Goal: Use online tool/utility: Utilize a website feature to perform a specific function

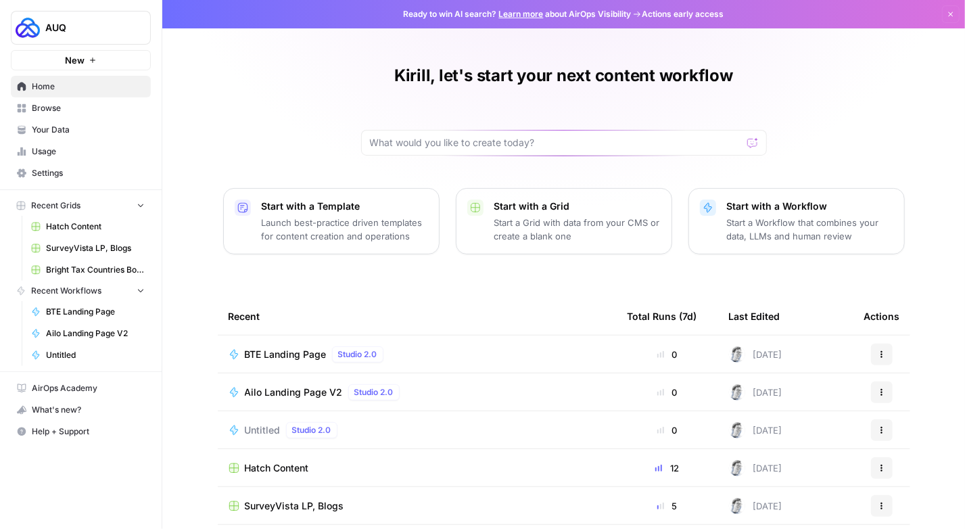
click at [63, 110] on span "Browse" at bounding box center [88, 108] width 113 height 12
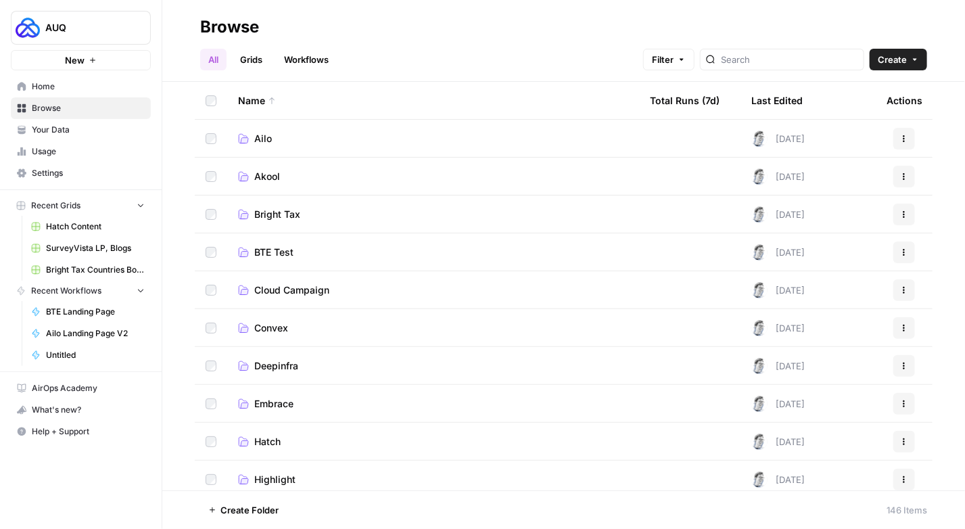
click at [307, 286] on span "Cloud Campaign" at bounding box center [291, 290] width 75 height 14
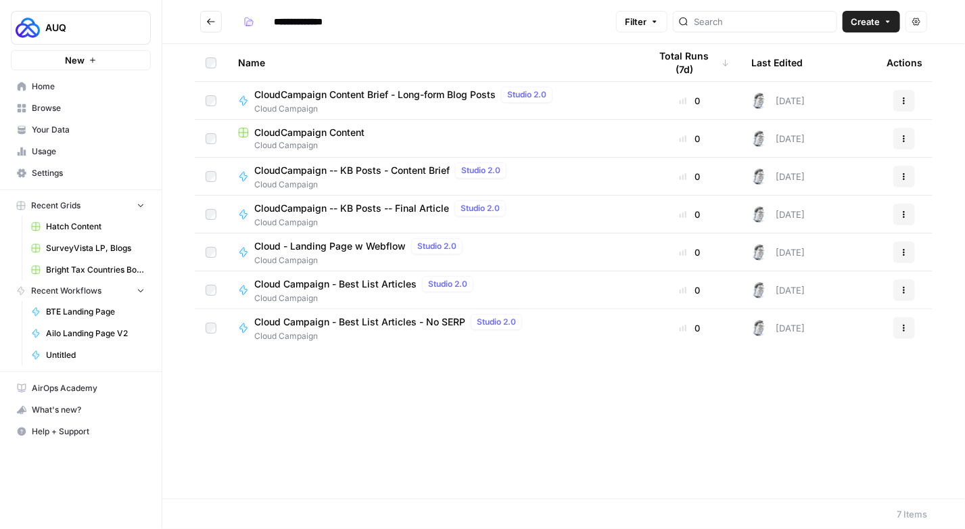
click at [330, 145] on span "Cloud Campaign" at bounding box center [433, 145] width 390 height 12
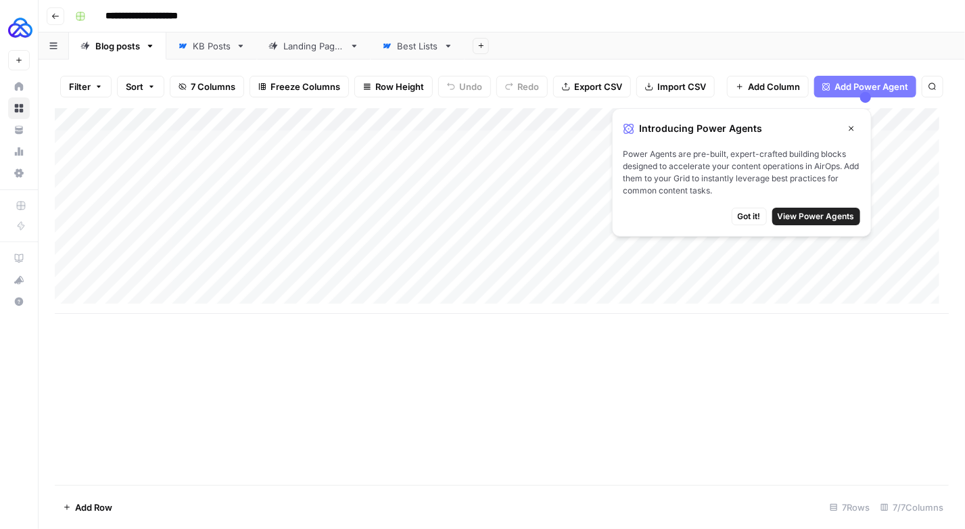
click at [133, 294] on div "Add Column" at bounding box center [502, 211] width 894 height 206
type textarea "**********"
click at [125, 312] on div "Add Column" at bounding box center [502, 222] width 894 height 229
type textarea "**********"
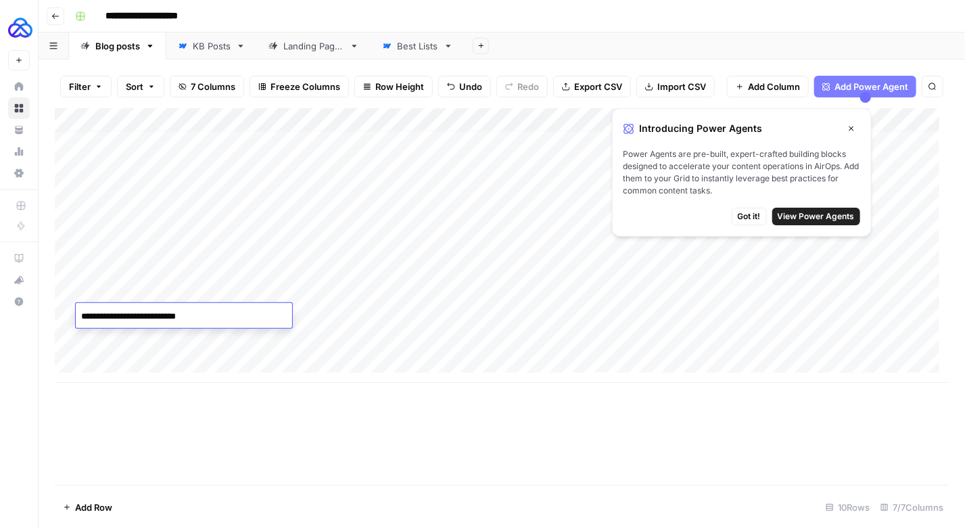
type textarea "**********"
click at [832, 218] on span "View Power Agents" at bounding box center [816, 216] width 77 height 12
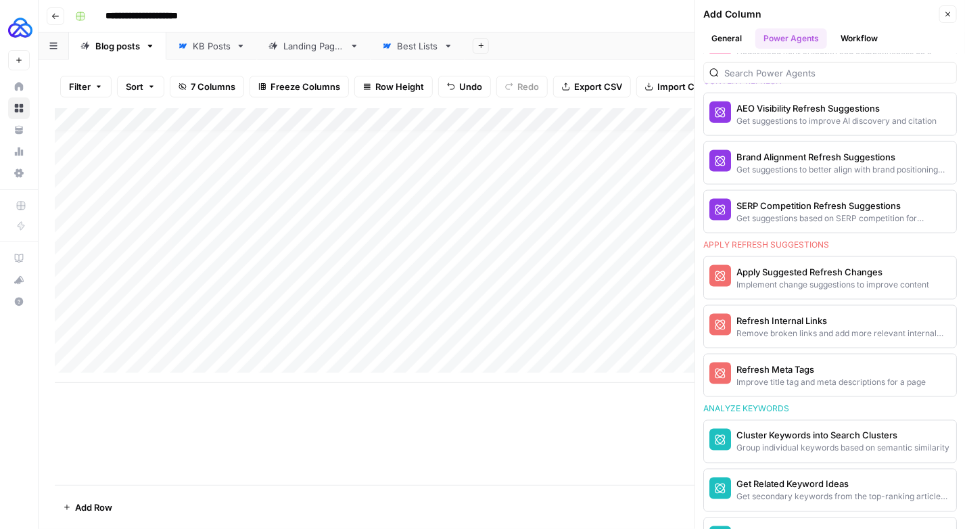
scroll to position [791, 0]
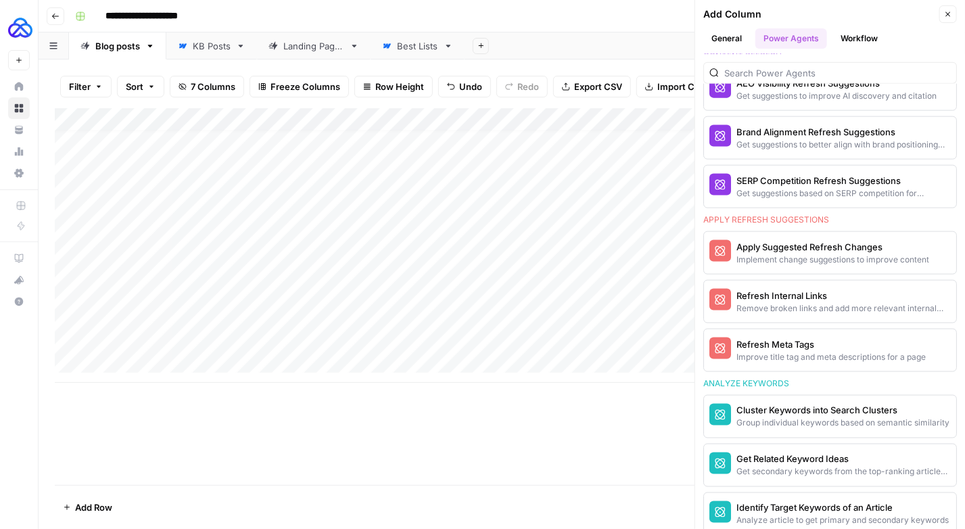
click at [950, 9] on button "Close" at bounding box center [948, 14] width 18 height 18
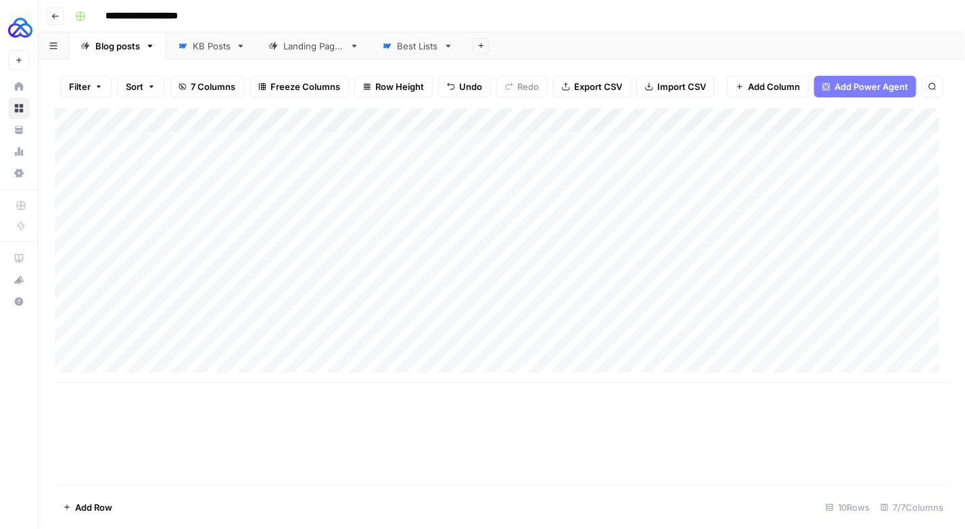
click at [162, 352] on div "Add Column" at bounding box center [502, 245] width 894 height 275
type textarea "**********"
click at [187, 379] on div "Add Column" at bounding box center [502, 257] width 894 height 298
click at [174, 405] on div "Add Column" at bounding box center [502, 268] width 894 height 321
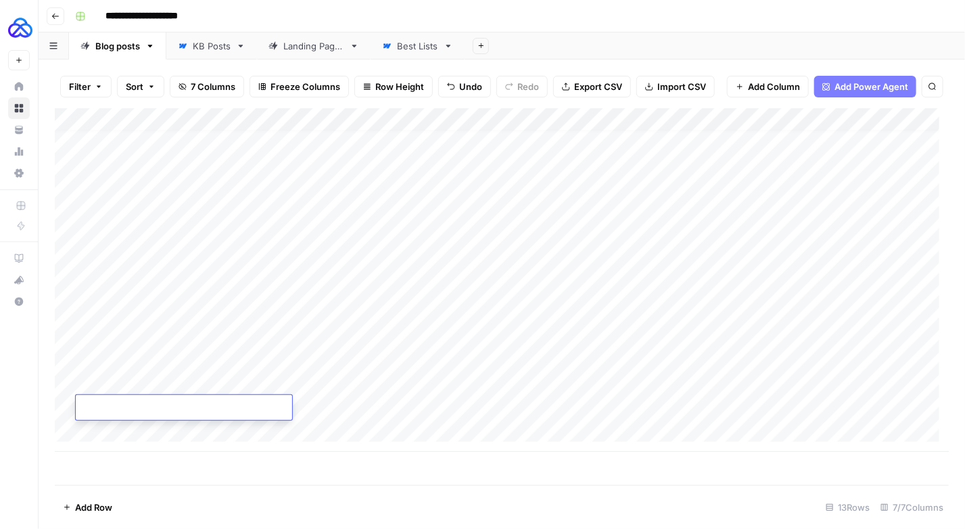
type textarea "**********"
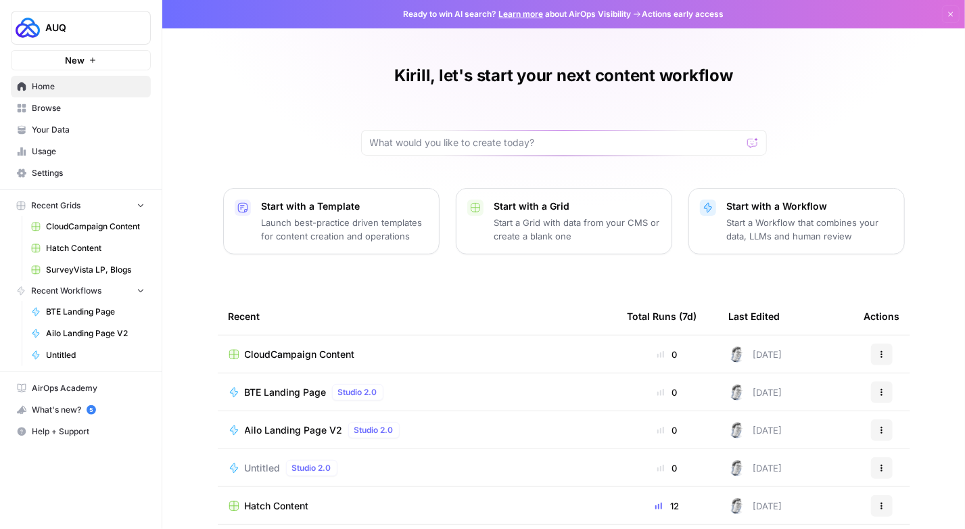
click at [290, 350] on span "CloudCampaign Content" at bounding box center [300, 355] width 110 height 14
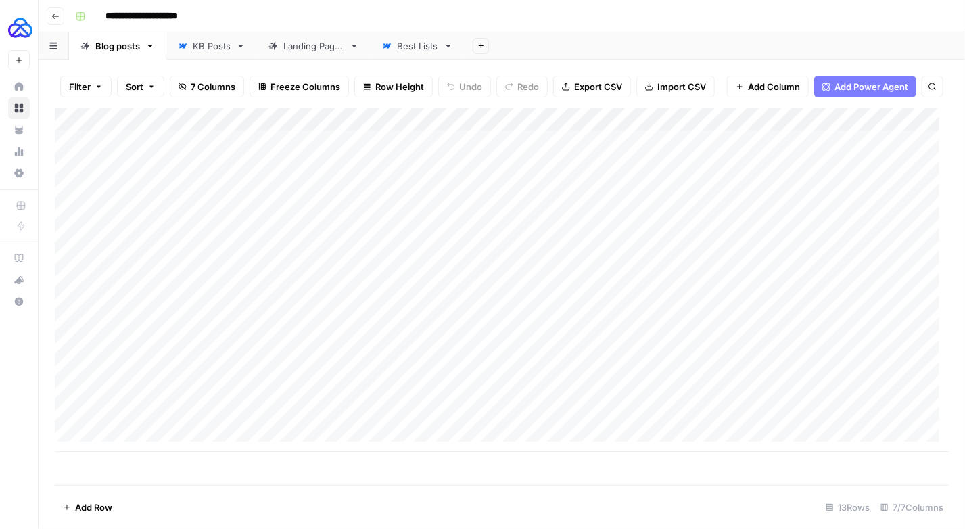
click at [204, 433] on div "Add Column" at bounding box center [502, 280] width 894 height 344
click at [204, 433] on textarea at bounding box center [184, 441] width 216 height 19
type textarea "**********"
click at [204, 433] on div "Add Column" at bounding box center [502, 291] width 894 height 367
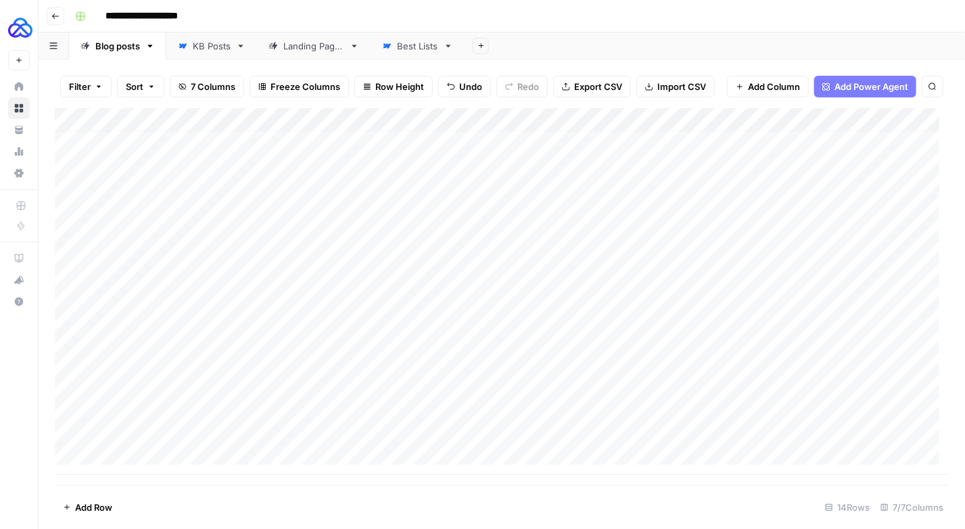
click at [204, 433] on div "Add Column" at bounding box center [502, 291] width 894 height 367
click at [204, 433] on textarea "**********" at bounding box center [184, 431] width 216 height 19
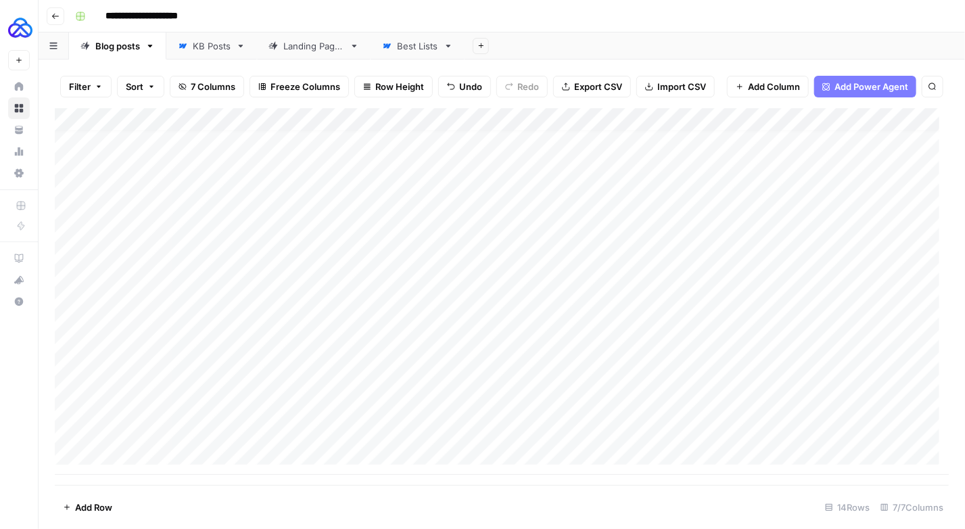
click at [408, 120] on div "Add Column" at bounding box center [502, 291] width 894 height 367
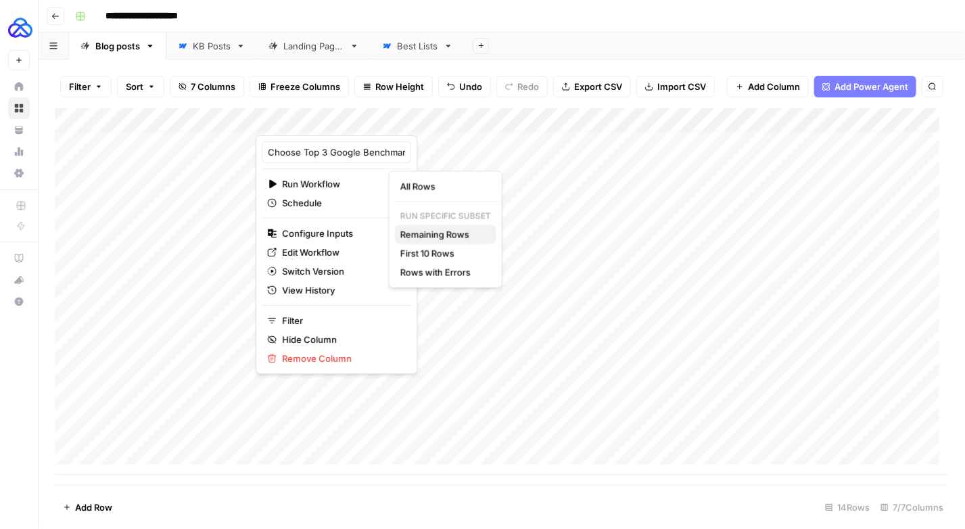
click at [452, 233] on span "Remaining Rows" at bounding box center [442, 235] width 85 height 14
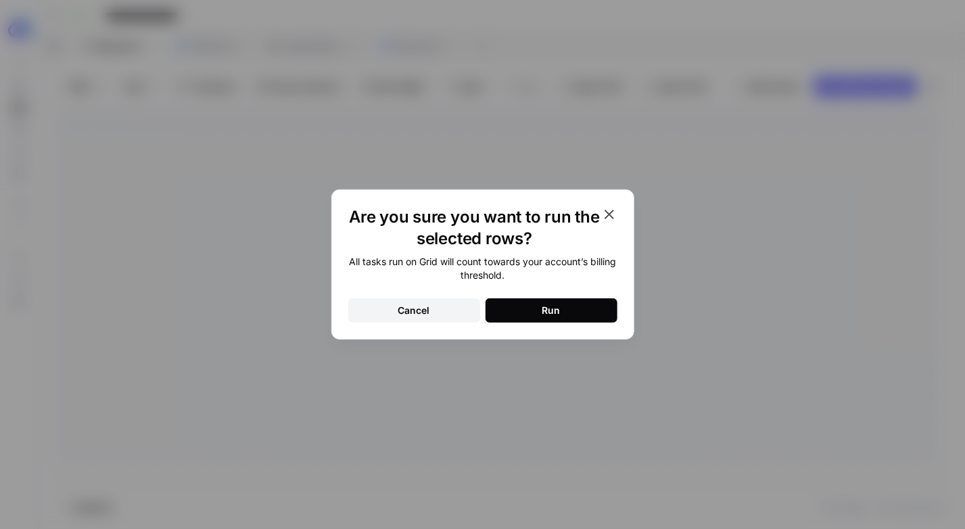
click at [533, 319] on button "Run" at bounding box center [552, 310] width 132 height 24
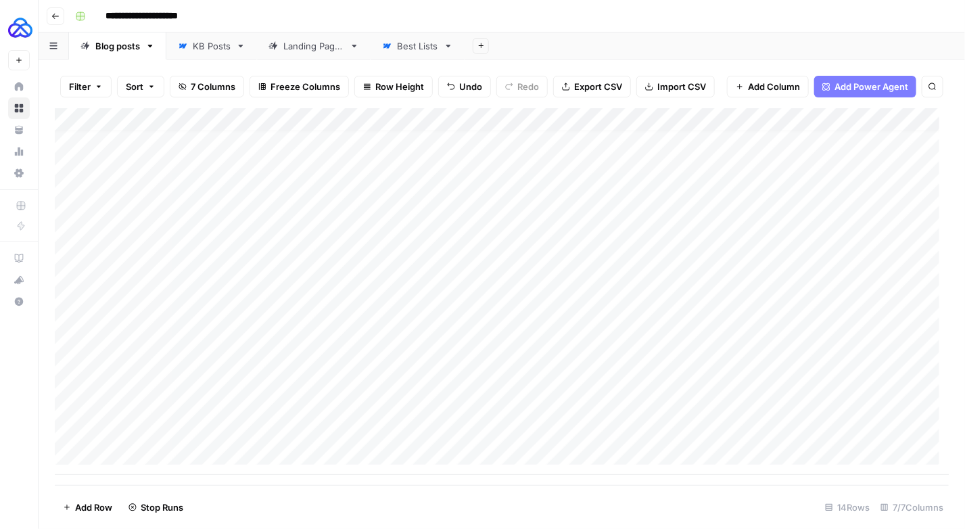
click at [363, 289] on div "Add Column" at bounding box center [502, 291] width 894 height 367
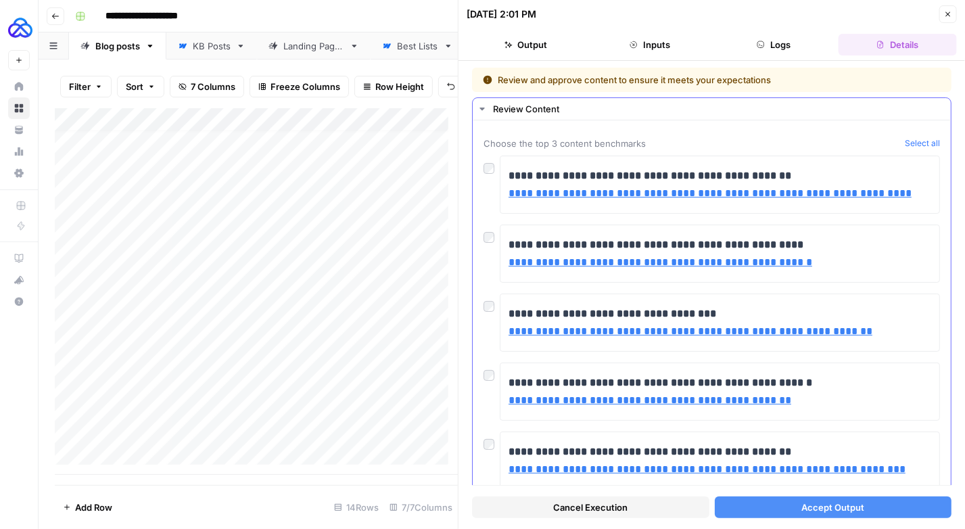
click at [494, 379] on div "**********" at bounding box center [711, 391] width 456 height 58
click at [769, 510] on button "Accept Output" at bounding box center [833, 507] width 237 height 22
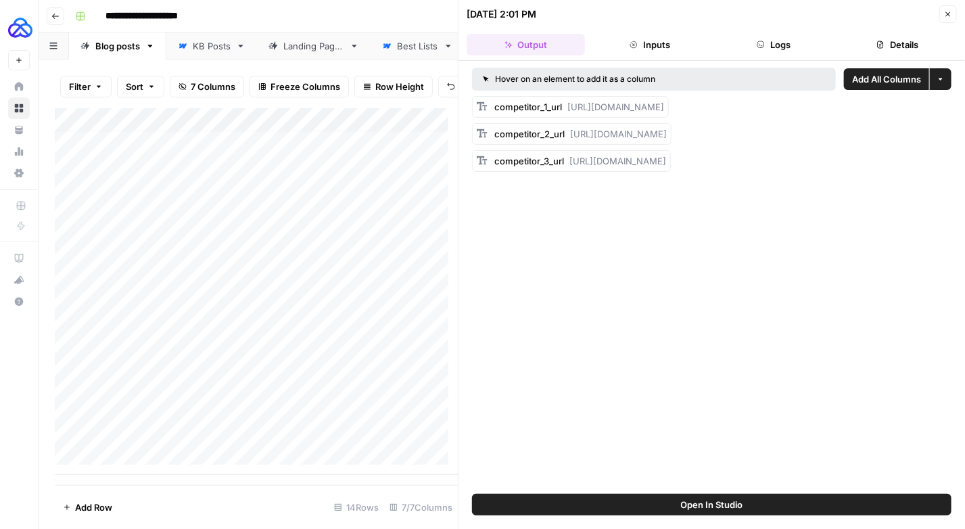
click at [949, 14] on icon "button" at bounding box center [948, 14] width 5 height 5
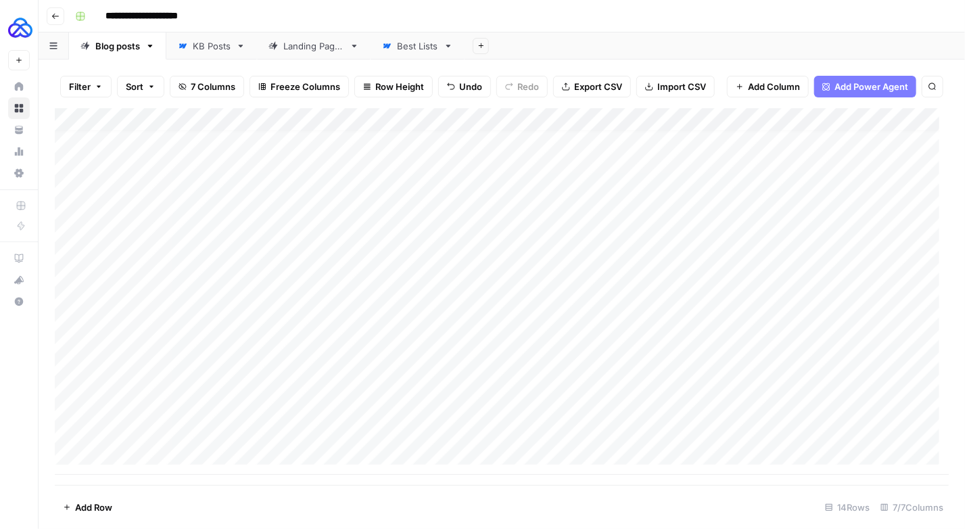
click at [882, 291] on div "Add Column" at bounding box center [502, 291] width 894 height 367
click at [361, 314] on div "Add Column" at bounding box center [502, 291] width 894 height 367
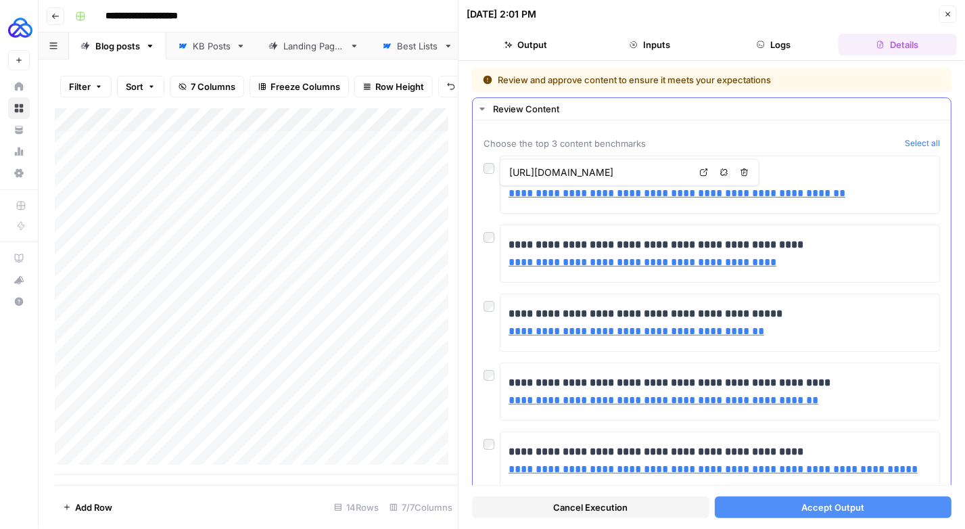
click at [755, 128] on div "**********" at bounding box center [712, 491] width 478 height 742
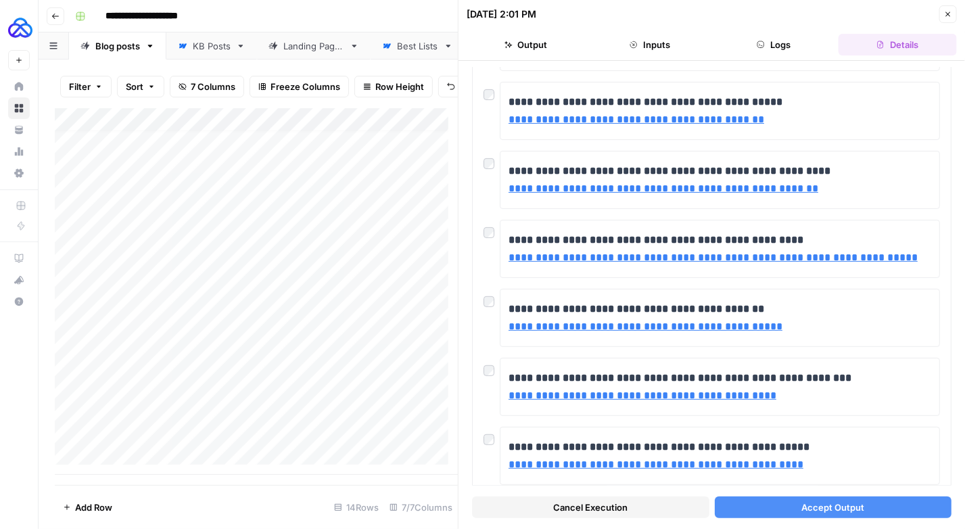
scroll to position [212, 0]
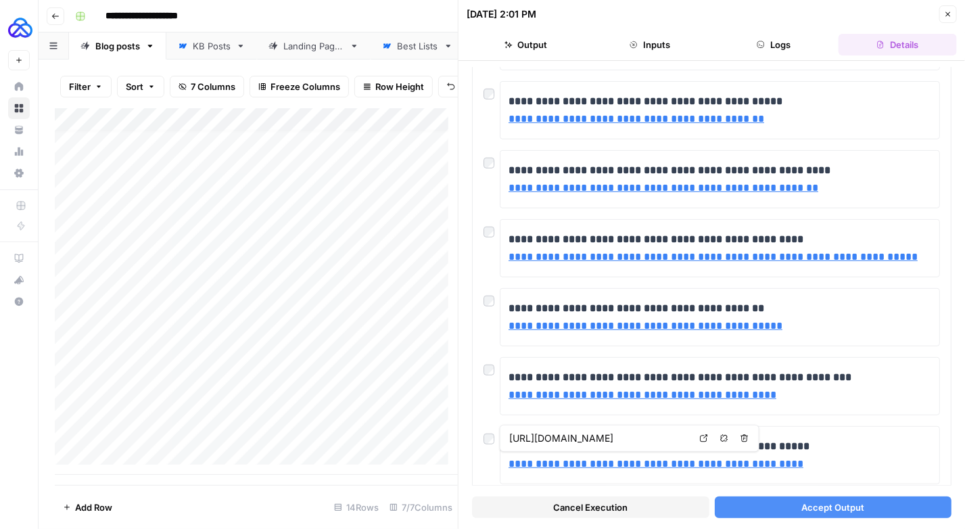
click at [803, 505] on span "Accept Output" at bounding box center [832, 507] width 63 height 14
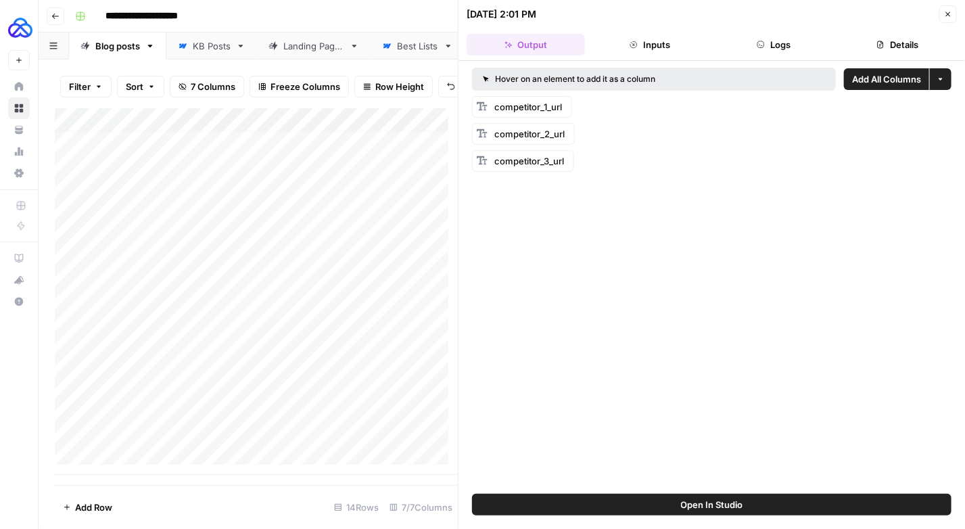
click at [948, 11] on icon "button" at bounding box center [948, 14] width 8 height 8
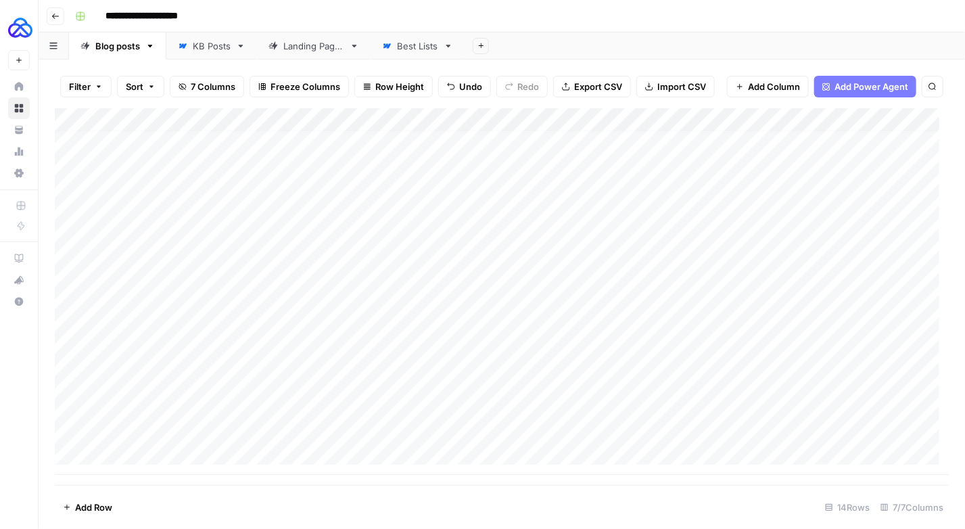
click at [490, 323] on div "Add Column" at bounding box center [502, 291] width 894 height 367
type input "**********"
click at [604, 322] on div "Add Column" at bounding box center [502, 291] width 894 height 367
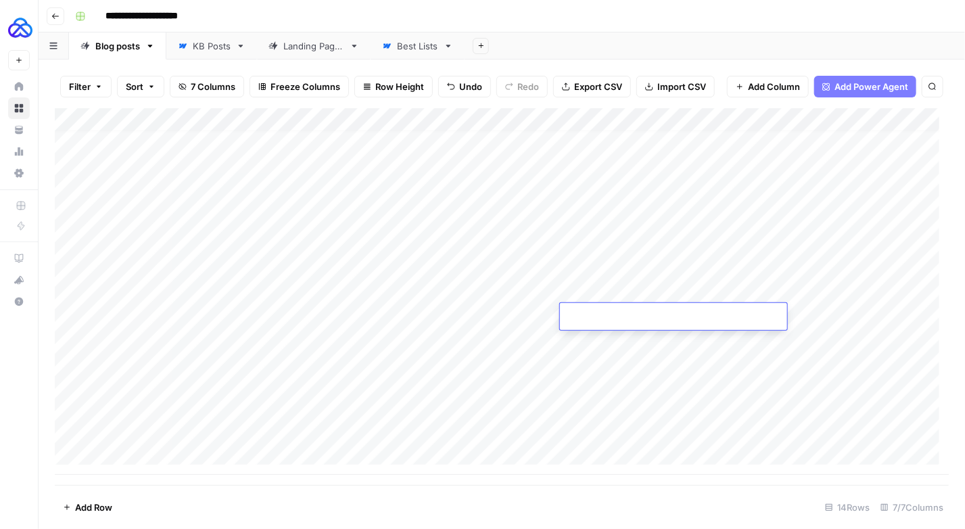
type input "**********"
click at [735, 314] on div "Add Column" at bounding box center [502, 291] width 894 height 367
type input "**********"
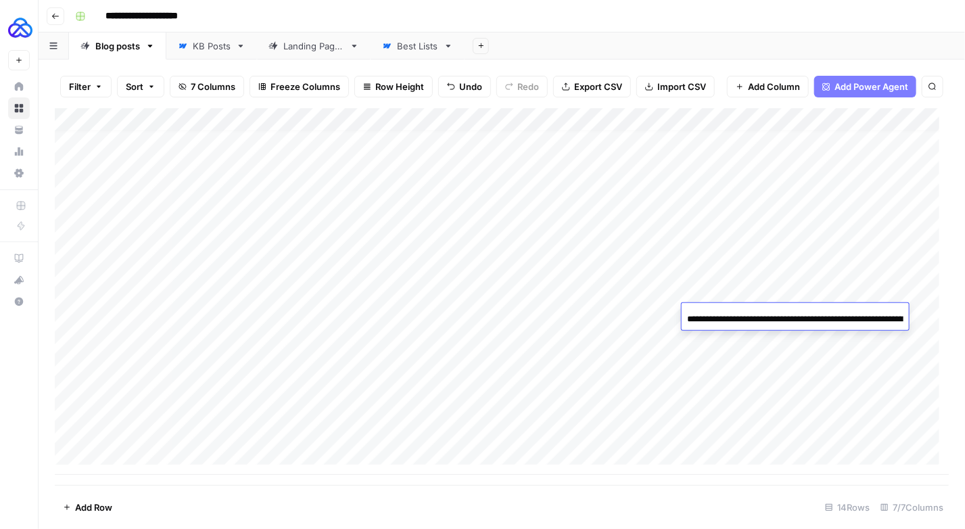
scroll to position [0, 146]
click at [876, 310] on div "Add Column" at bounding box center [502, 291] width 894 height 367
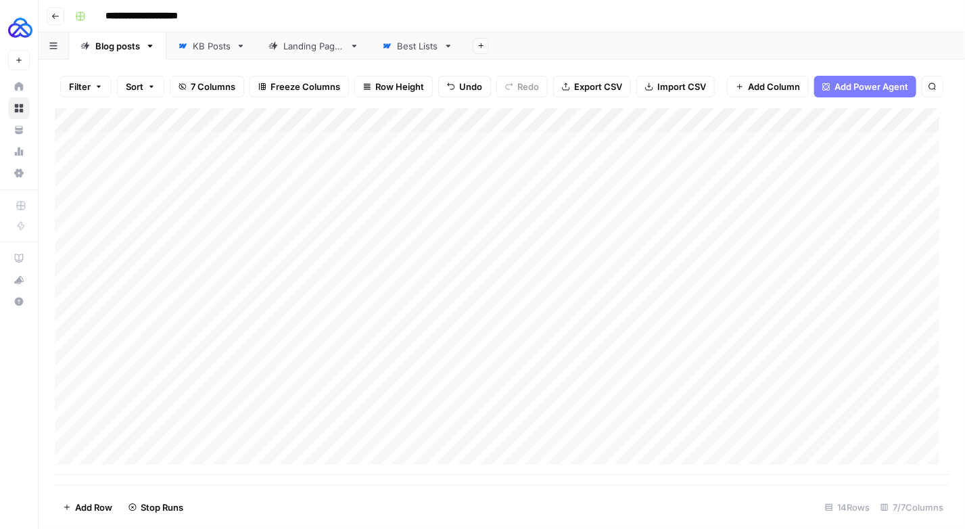
click at [334, 338] on div "Add Column" at bounding box center [502, 291] width 894 height 367
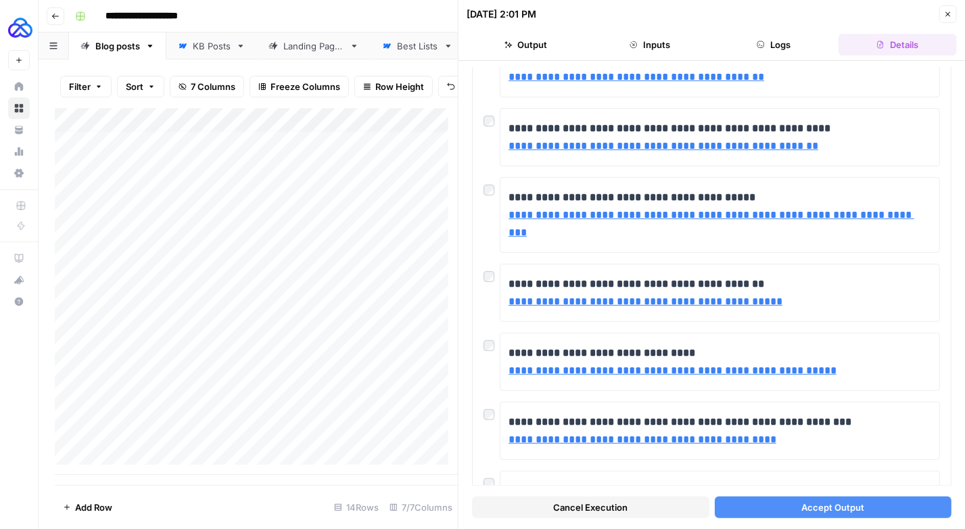
scroll to position [330, 0]
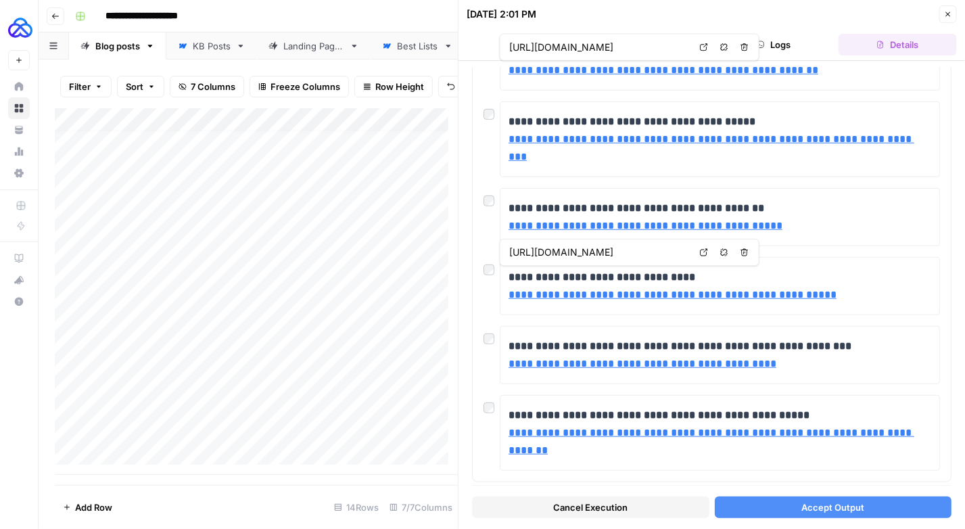
click at [793, 504] on button "Accept Output" at bounding box center [833, 507] width 237 height 22
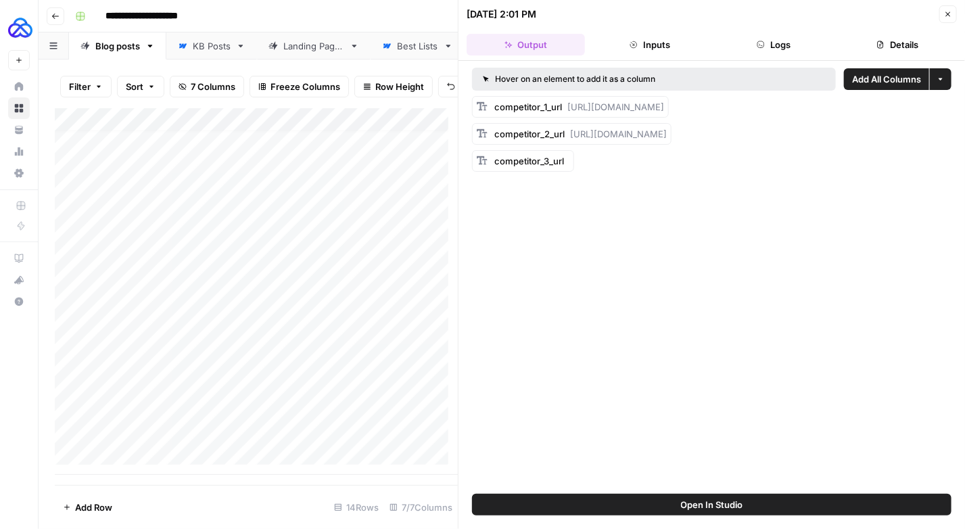
click at [956, 20] on button "Close" at bounding box center [948, 14] width 18 height 18
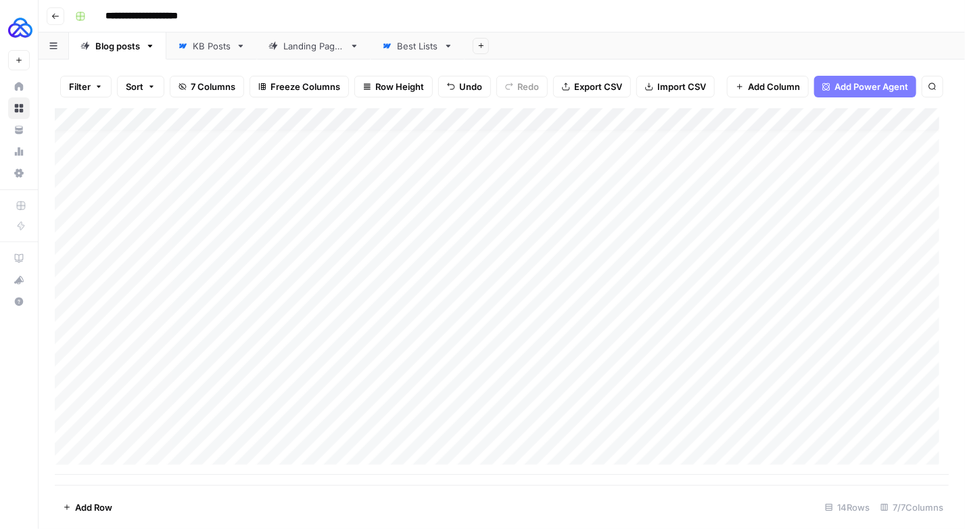
click at [722, 334] on div "Add Column" at bounding box center [502, 291] width 894 height 367
type input "**********"
click at [303, 360] on div "Add Column" at bounding box center [502, 291] width 894 height 367
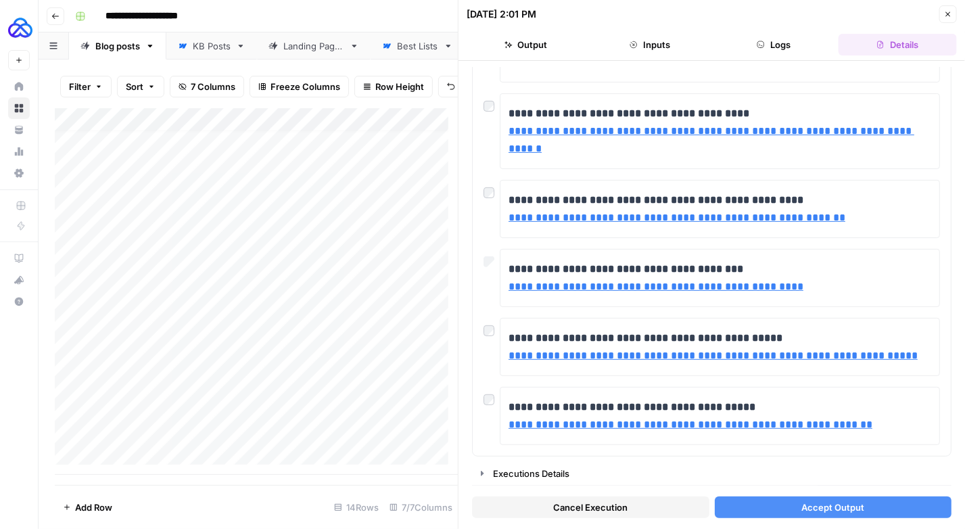
scroll to position [220, 0]
click at [850, 512] on span "Accept Output" at bounding box center [832, 507] width 63 height 14
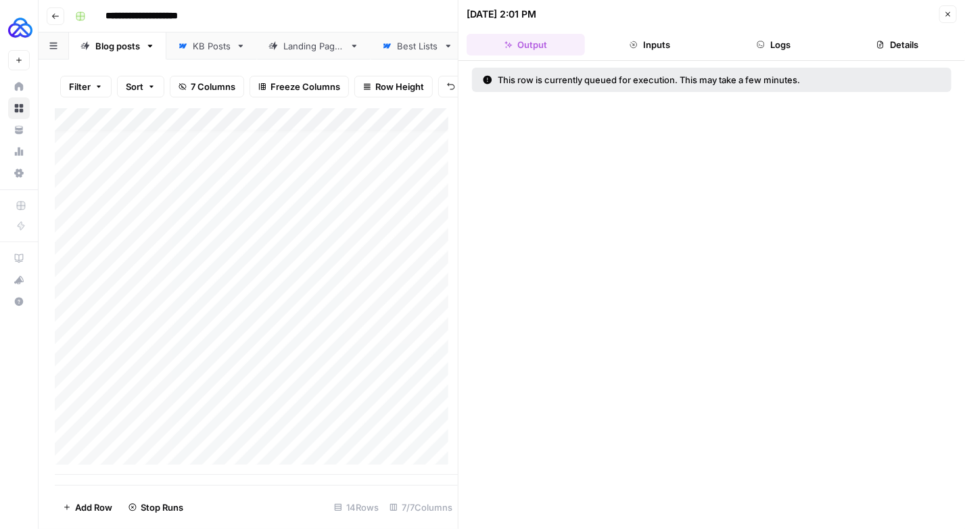
click at [945, 19] on button "Close" at bounding box center [948, 14] width 18 height 18
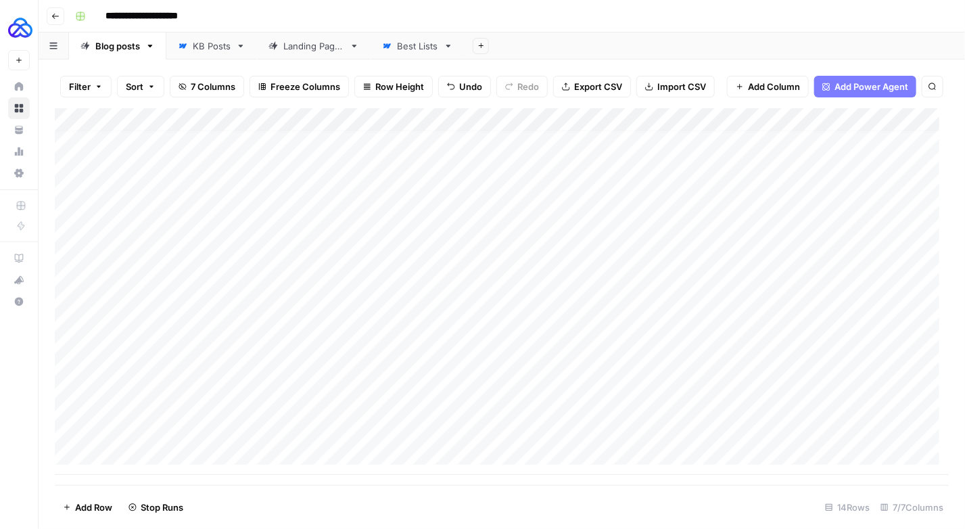
click at [377, 386] on div "Add Column" at bounding box center [502, 291] width 894 height 367
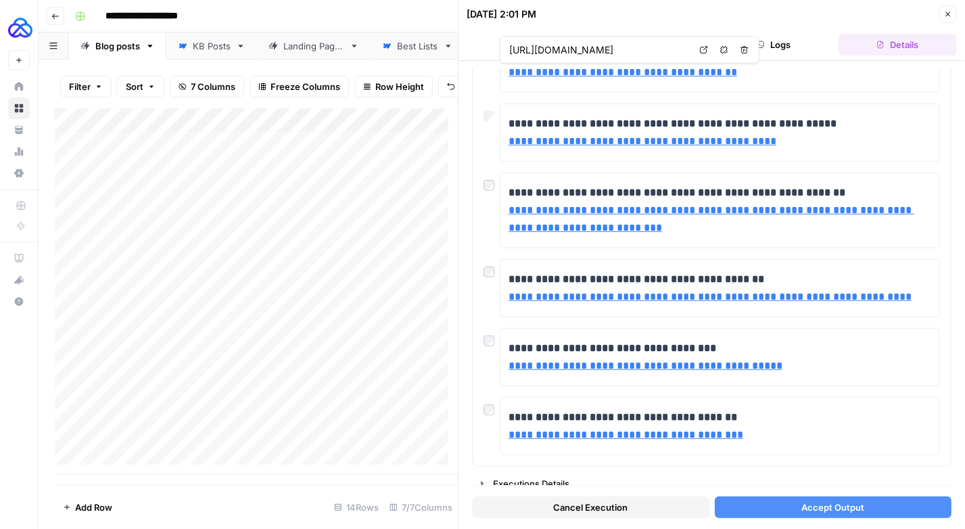
scroll to position [190, 0]
click at [757, 504] on button "Accept Output" at bounding box center [833, 507] width 237 height 22
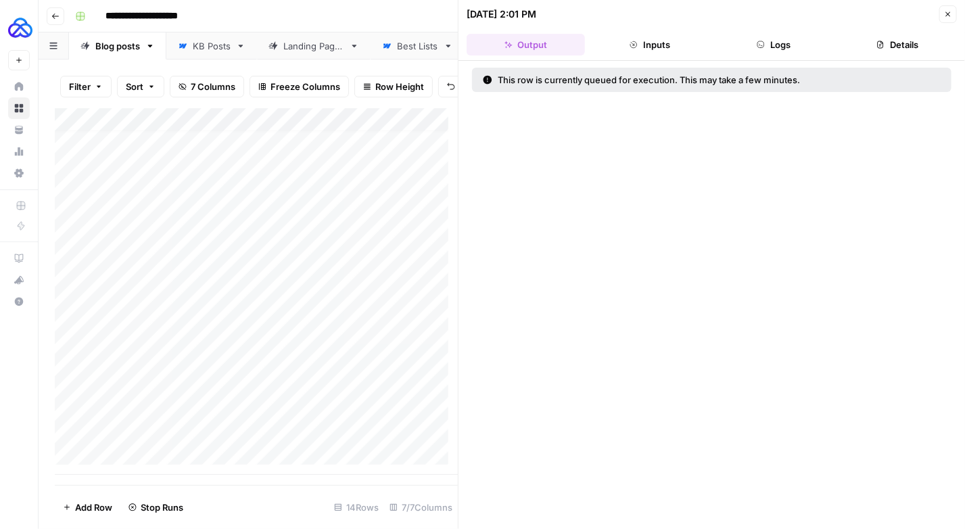
click at [958, 16] on header "[DATE] 2:01 PM Close Output Inputs Logs Details" at bounding box center [711, 30] width 506 height 61
click at [950, 16] on icon "button" at bounding box center [948, 14] width 5 height 5
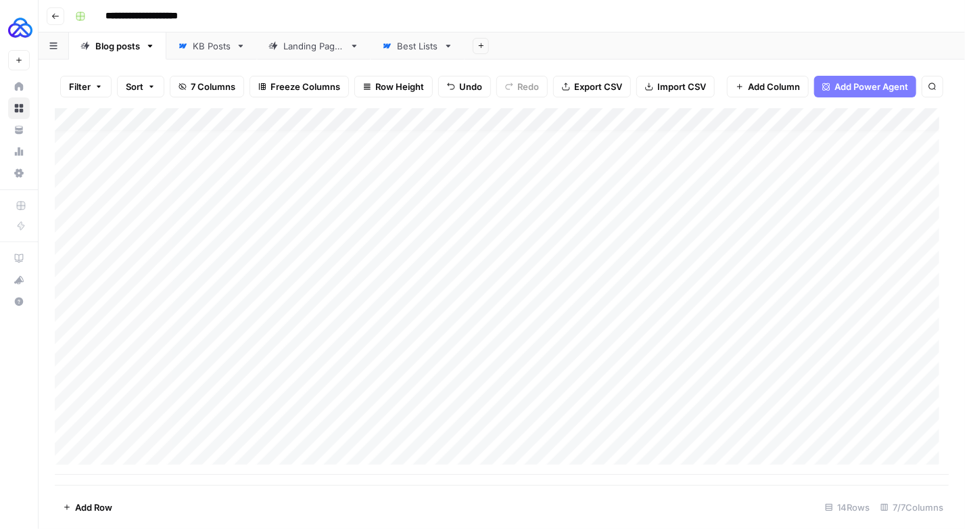
click at [333, 411] on div "Add Column" at bounding box center [502, 291] width 894 height 367
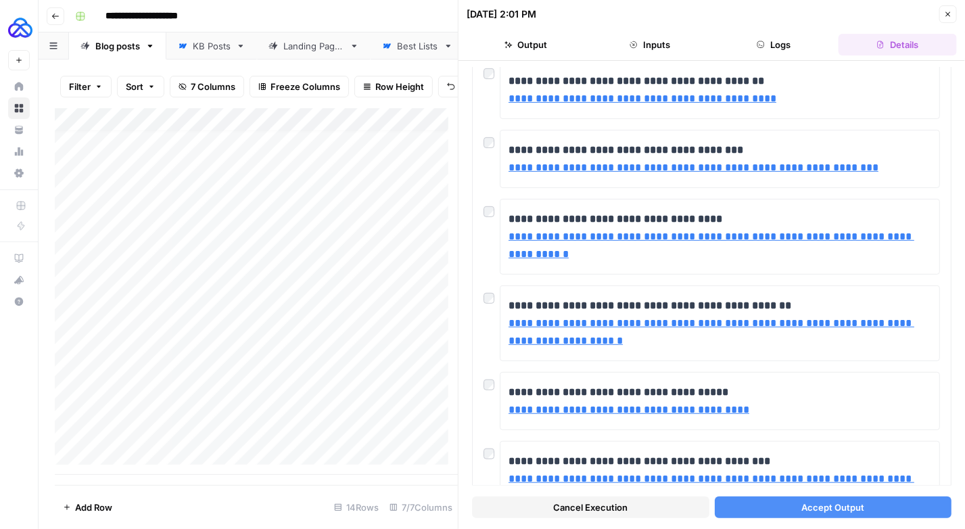
scroll to position [306, 0]
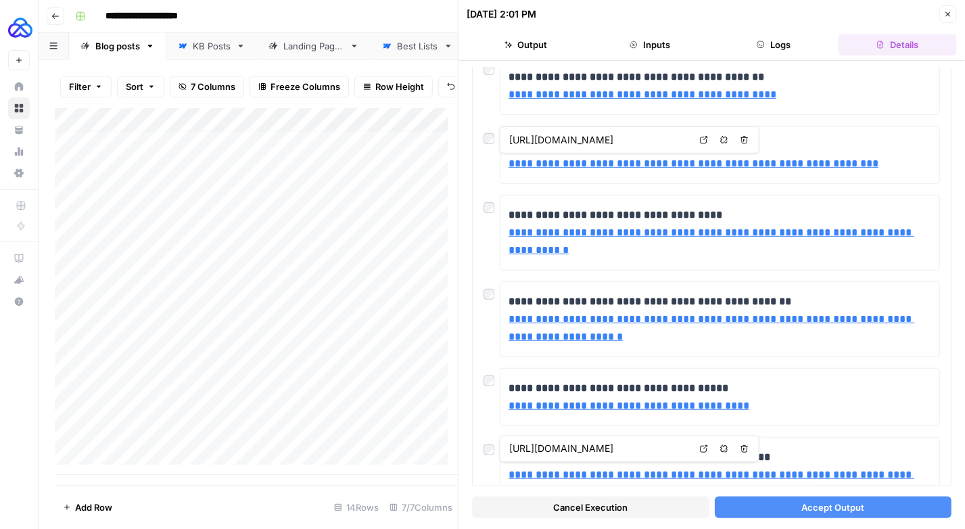
click at [826, 511] on span "Accept Output" at bounding box center [832, 507] width 63 height 14
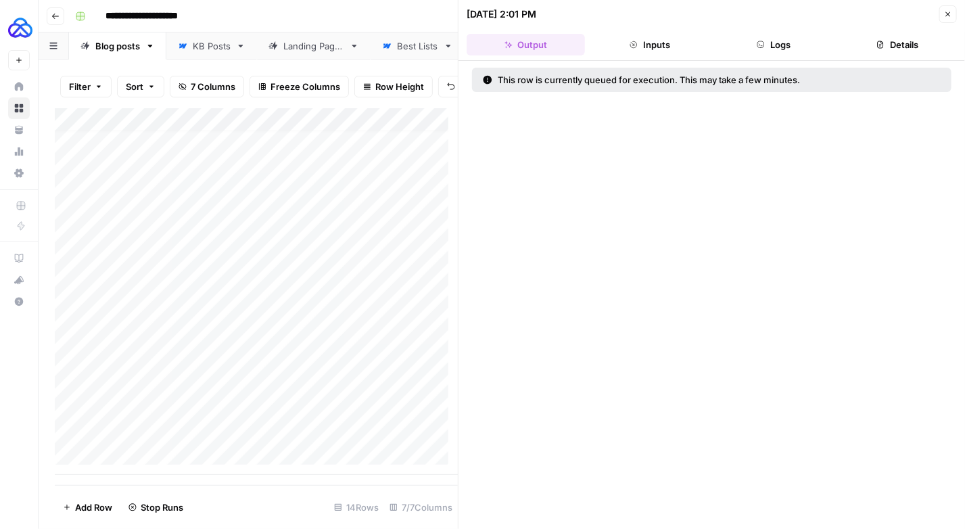
click at [354, 441] on div "Add Column" at bounding box center [256, 291] width 403 height 367
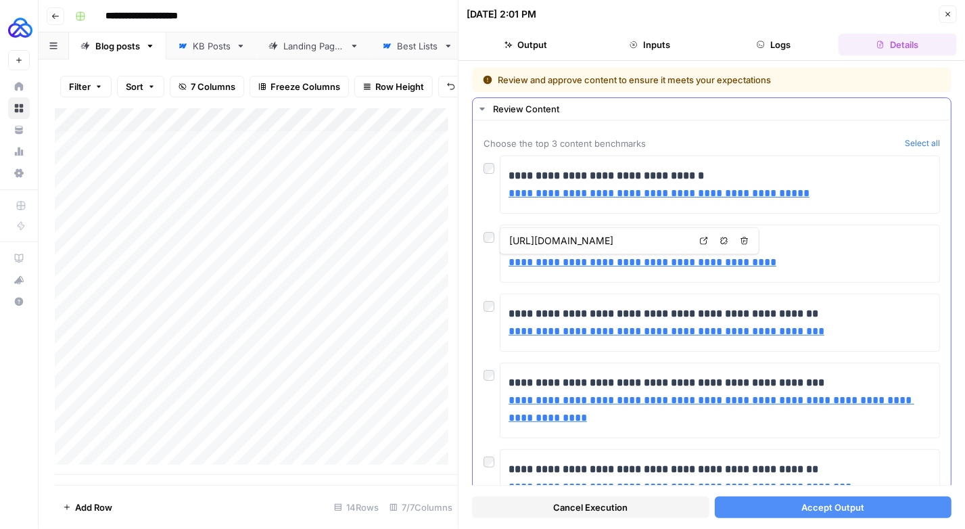
click at [483, 191] on div "**********" at bounding box center [711, 185] width 456 height 58
click at [761, 507] on button "Accept Output" at bounding box center [833, 507] width 237 height 22
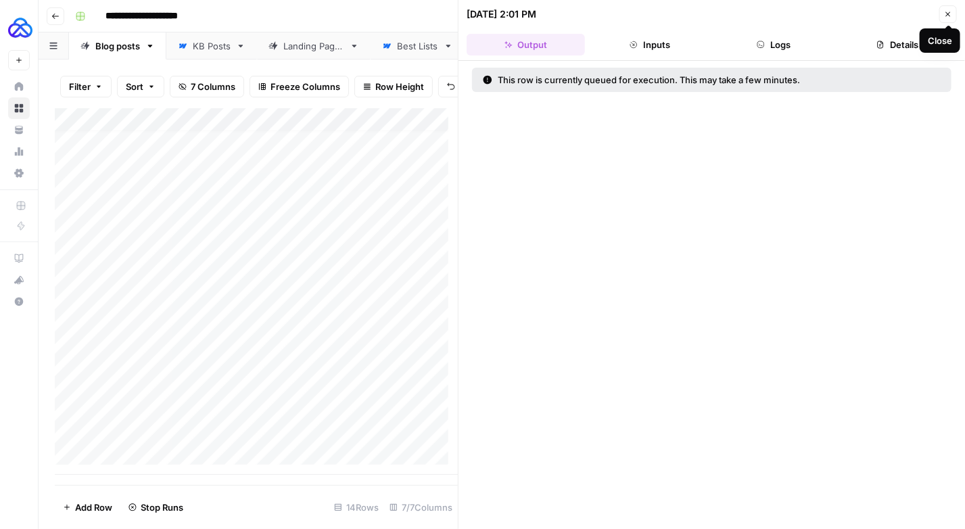
click at [945, 11] on icon "button" at bounding box center [948, 14] width 8 height 8
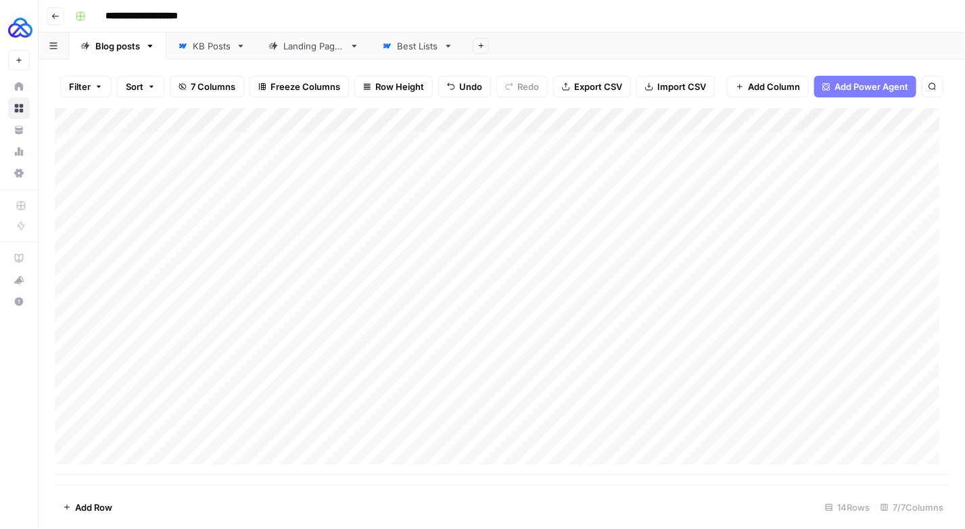
click at [880, 337] on div "Add Column" at bounding box center [502, 291] width 894 height 367
click at [872, 364] on div "Add Column" at bounding box center [502, 291] width 894 height 367
click at [872, 383] on div "Add Column" at bounding box center [502, 291] width 894 height 367
click at [860, 400] on div "Add Column" at bounding box center [502, 291] width 894 height 367
click at [858, 426] on div "Add Column" at bounding box center [502, 291] width 894 height 367
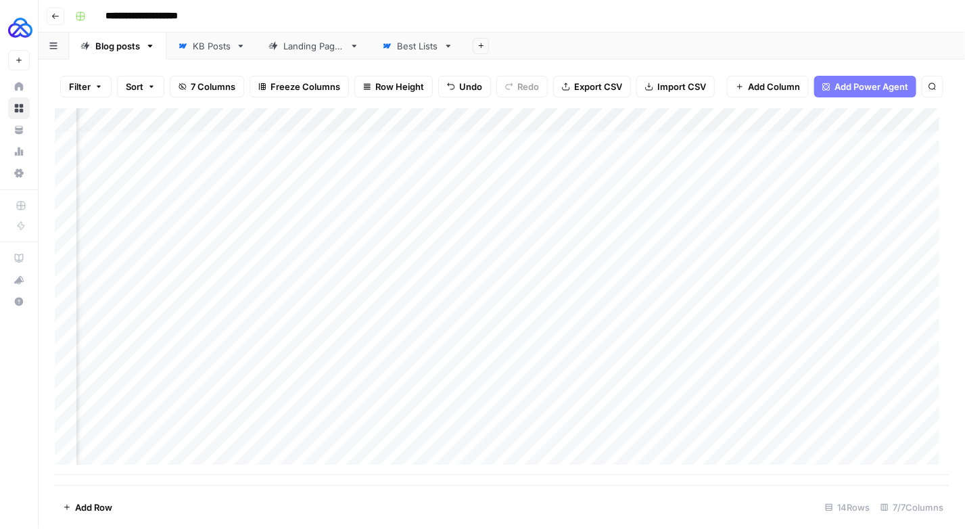
scroll to position [9, 162]
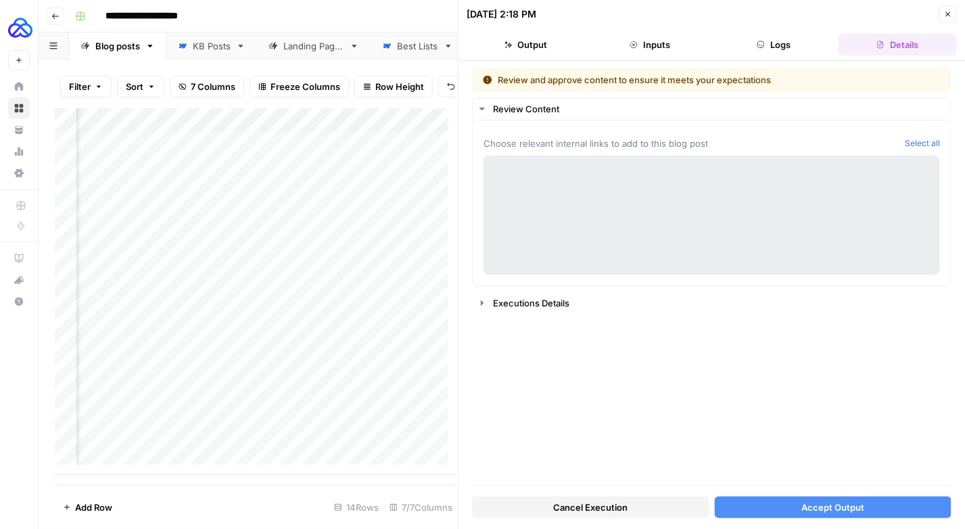
click at [948, 11] on icon "button" at bounding box center [948, 14] width 8 height 8
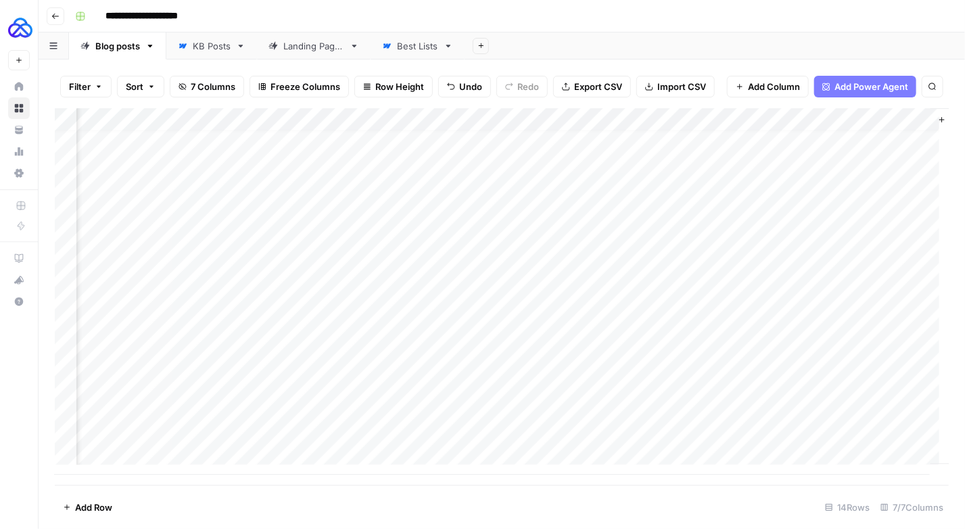
click at [706, 296] on div "Add Column" at bounding box center [502, 291] width 894 height 367
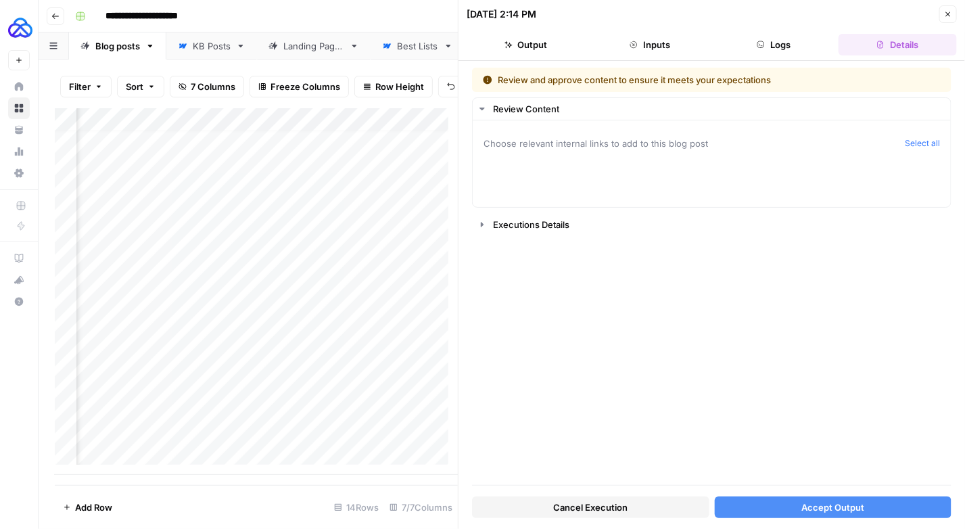
click at [811, 503] on span "Accept Output" at bounding box center [832, 507] width 63 height 14
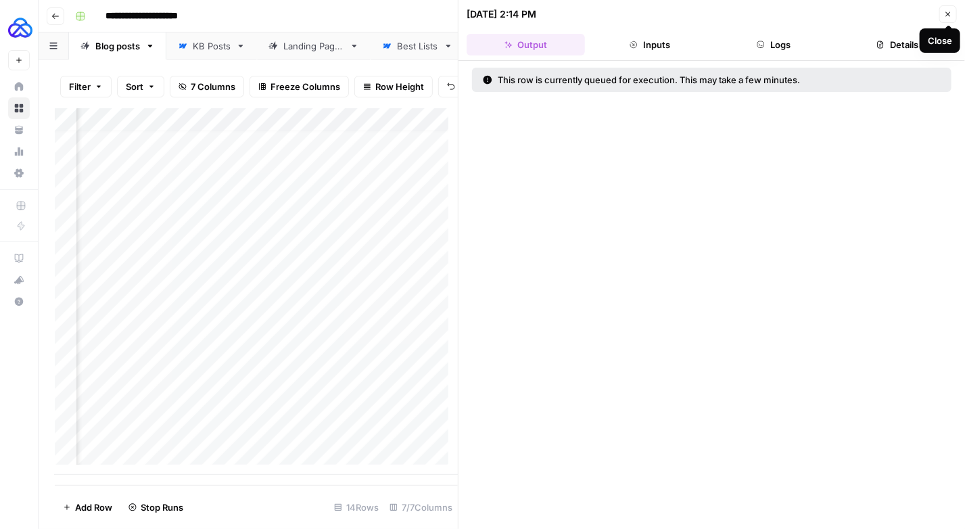
click at [945, 16] on icon "button" at bounding box center [948, 14] width 8 height 8
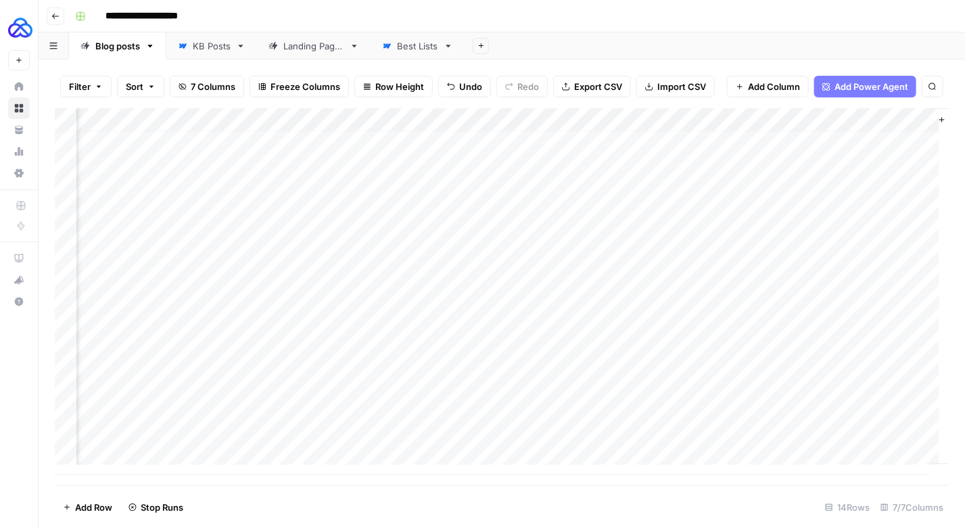
click at [676, 316] on div "Add Column" at bounding box center [502, 291] width 894 height 367
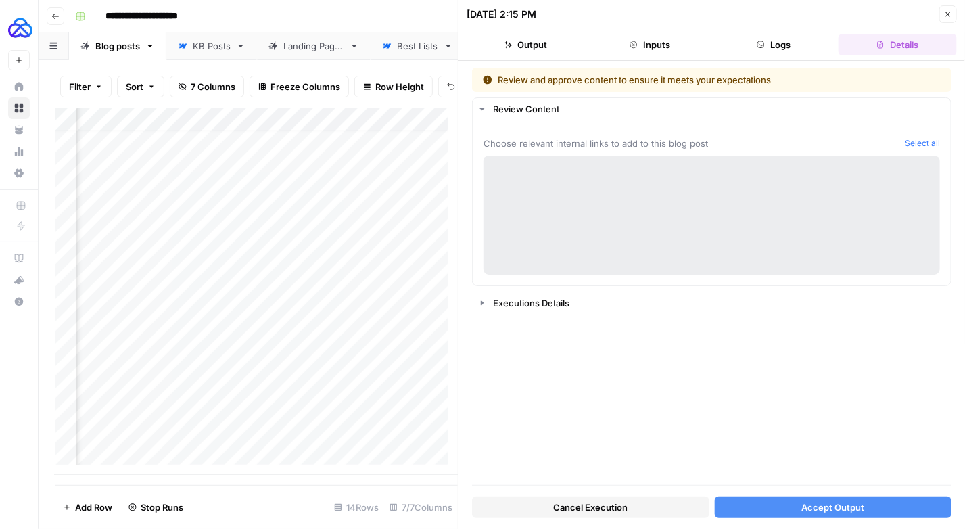
click at [816, 499] on button "Accept Output" at bounding box center [833, 507] width 237 height 22
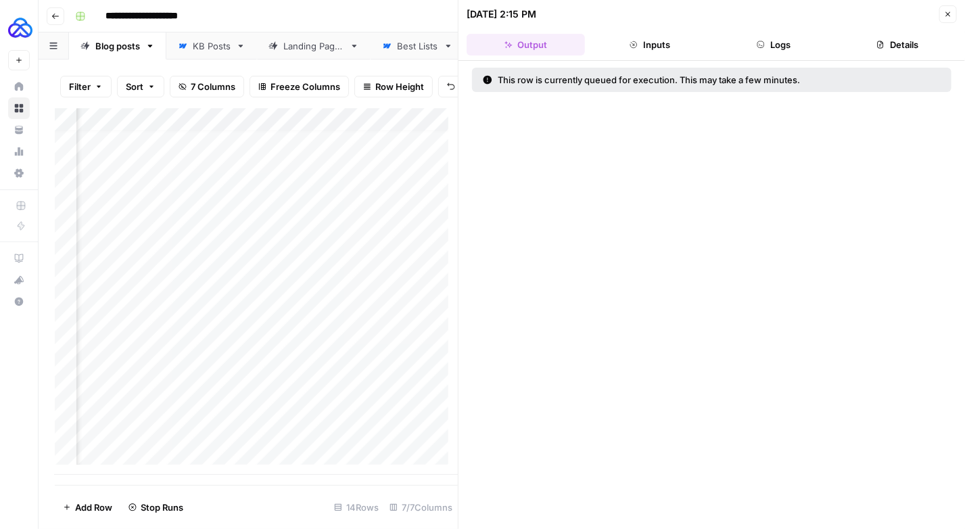
click at [950, 16] on icon "button" at bounding box center [948, 14] width 5 height 5
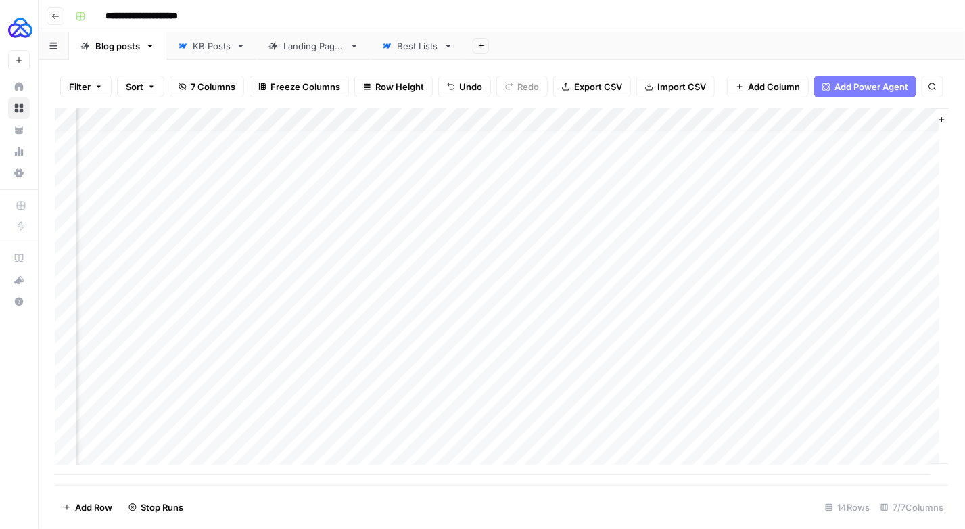
click at [719, 330] on div "Add Column" at bounding box center [502, 291] width 894 height 367
click at [699, 344] on div "Add Column" at bounding box center [502, 291] width 894 height 367
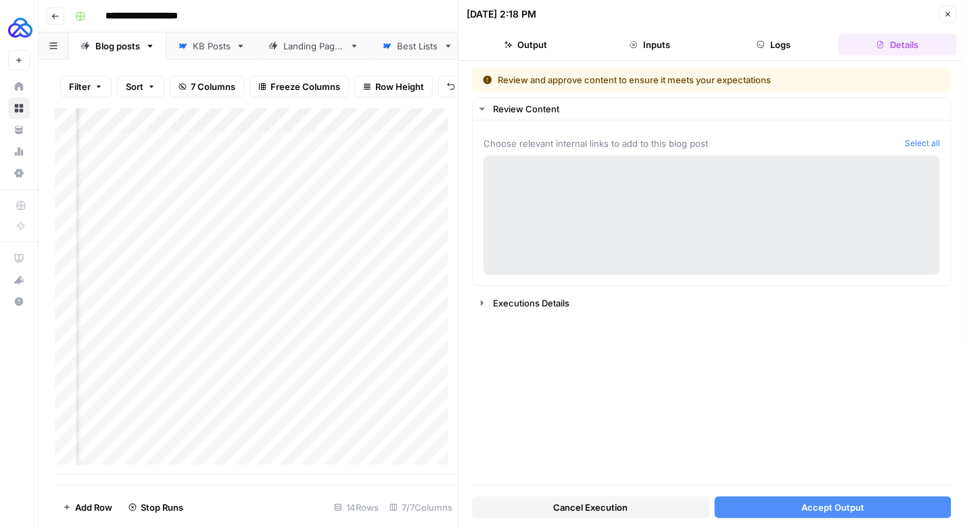
click at [786, 502] on button "Accept Output" at bounding box center [833, 507] width 237 height 22
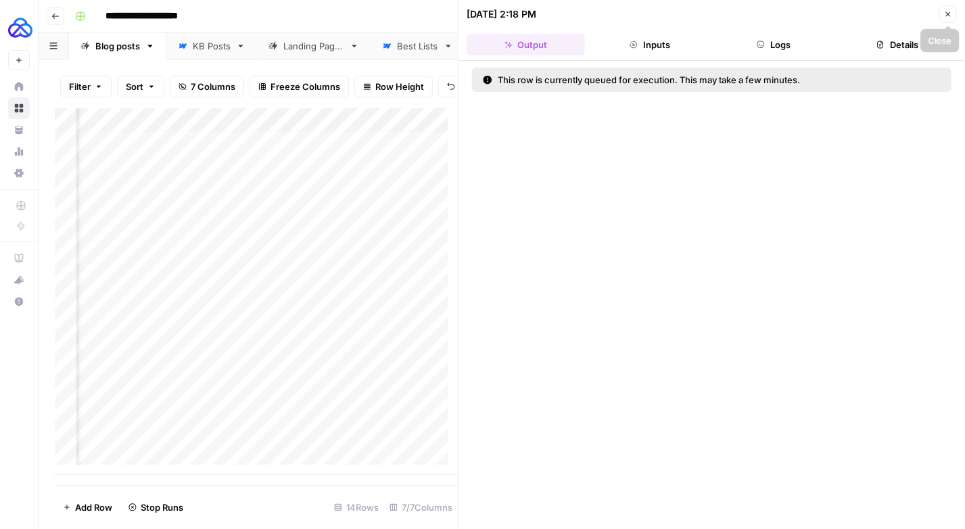
click at [948, 10] on icon "button" at bounding box center [948, 14] width 8 height 8
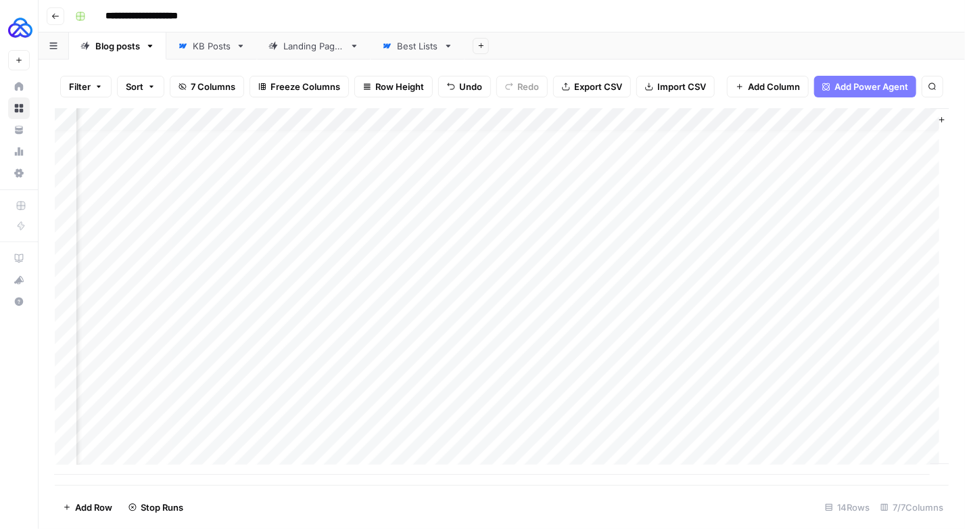
click at [702, 367] on div "Add Column" at bounding box center [502, 291] width 894 height 367
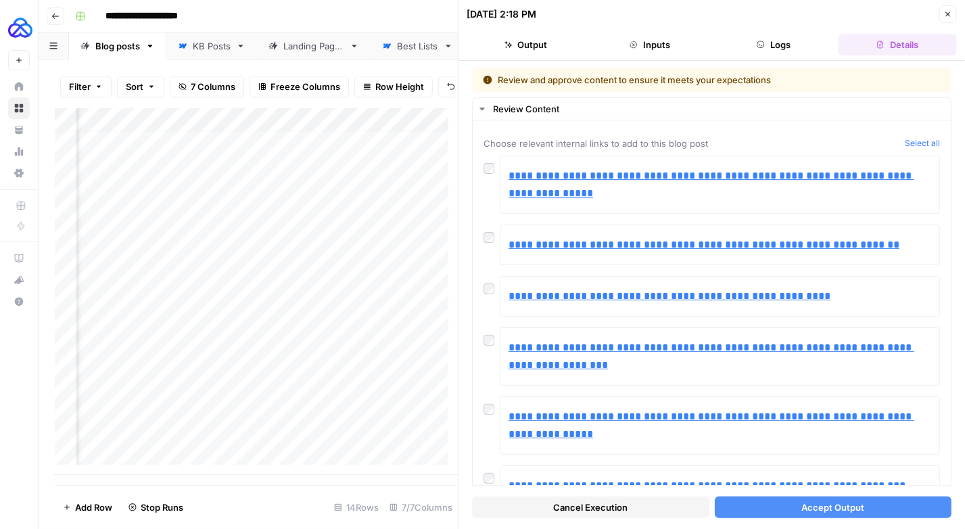
click at [801, 508] on span "Accept Output" at bounding box center [832, 507] width 63 height 14
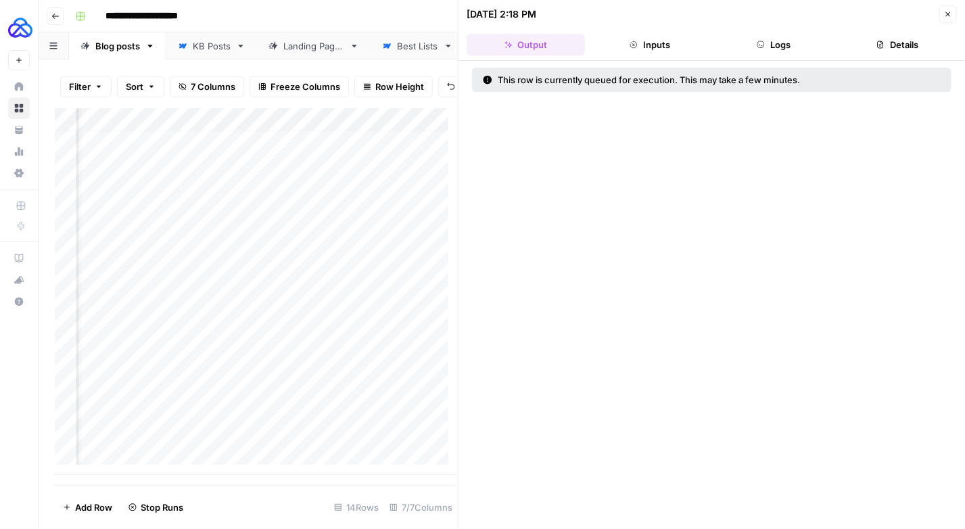
click at [952, 16] on icon "button" at bounding box center [948, 14] width 8 height 8
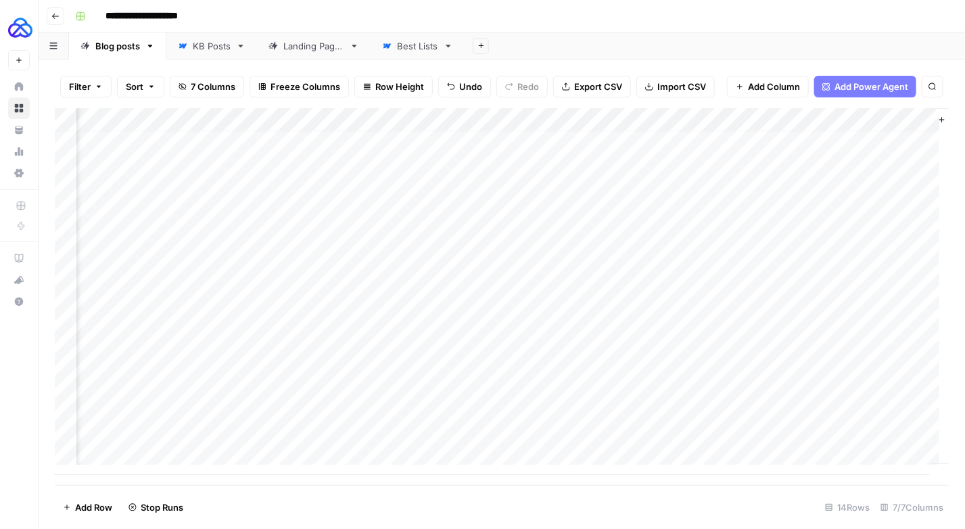
click at [689, 379] on div "Add Column" at bounding box center [502, 291] width 894 height 367
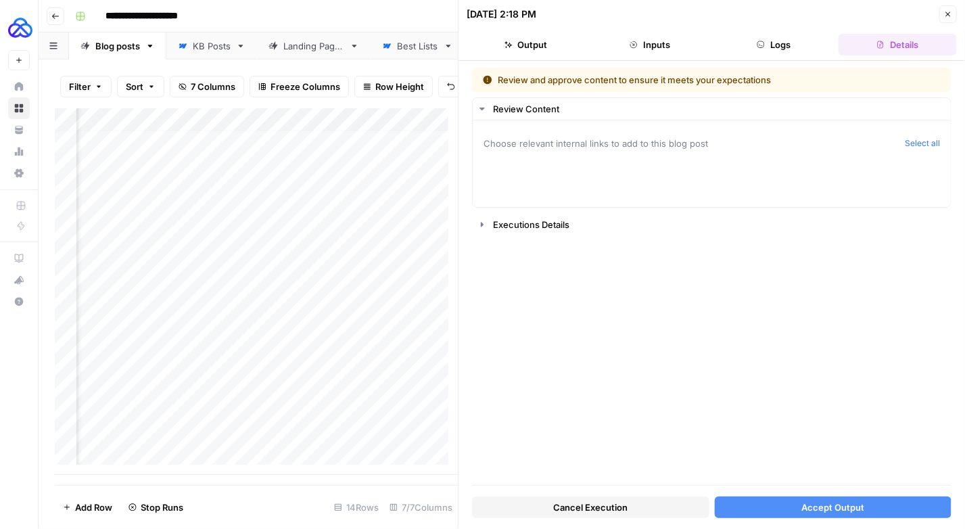
click at [778, 510] on button "Accept Output" at bounding box center [833, 507] width 237 height 22
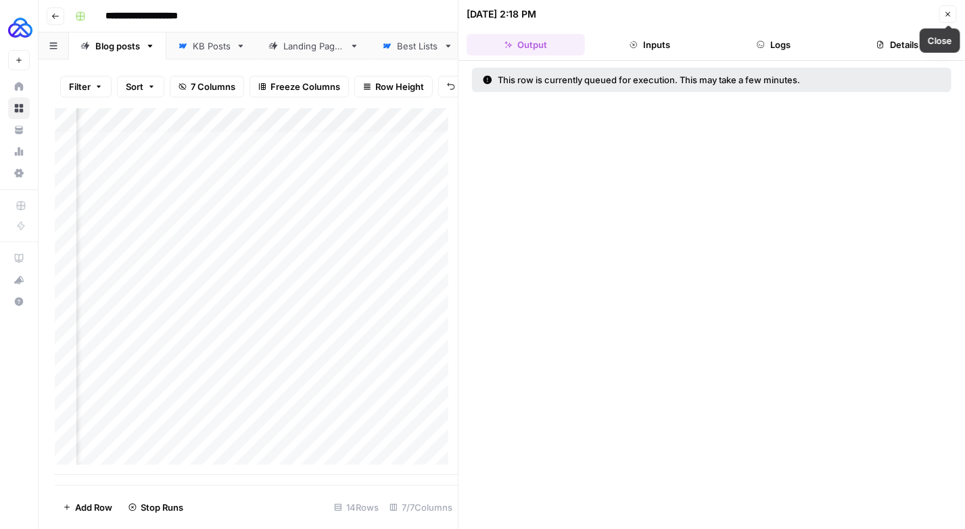
click at [941, 10] on button "Close" at bounding box center [948, 14] width 18 height 18
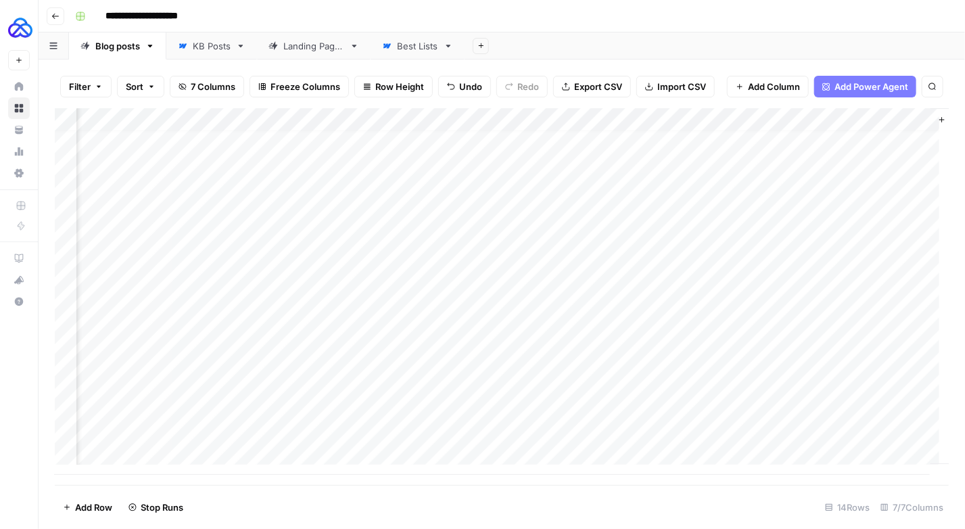
click at [734, 412] on div "Add Column" at bounding box center [502, 291] width 894 height 367
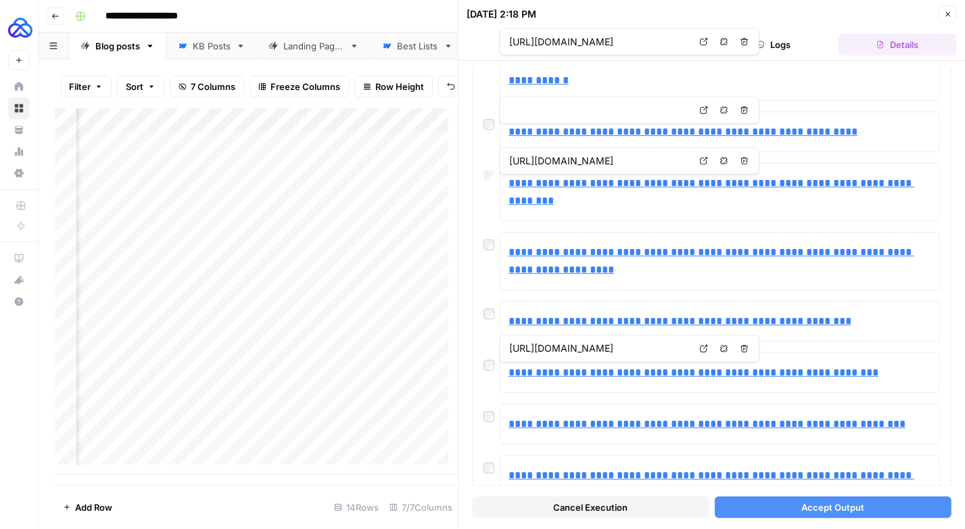
scroll to position [127, 0]
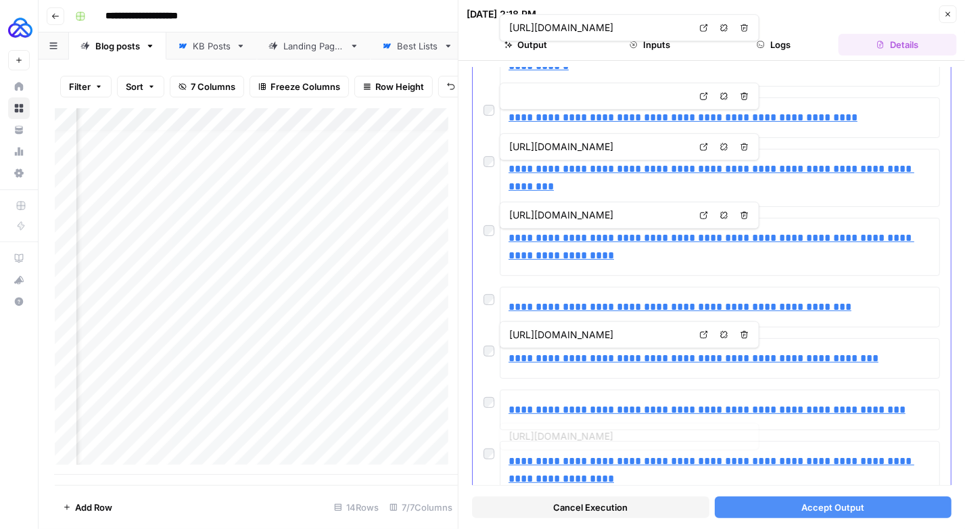
drag, startPoint x: 775, startPoint y: 506, endPoint x: 736, endPoint y: 431, distance: 84.7
click at [736, 431] on div "**********" at bounding box center [711, 295] width 479 height 454
click at [785, 503] on button "Accept Output" at bounding box center [833, 507] width 237 height 22
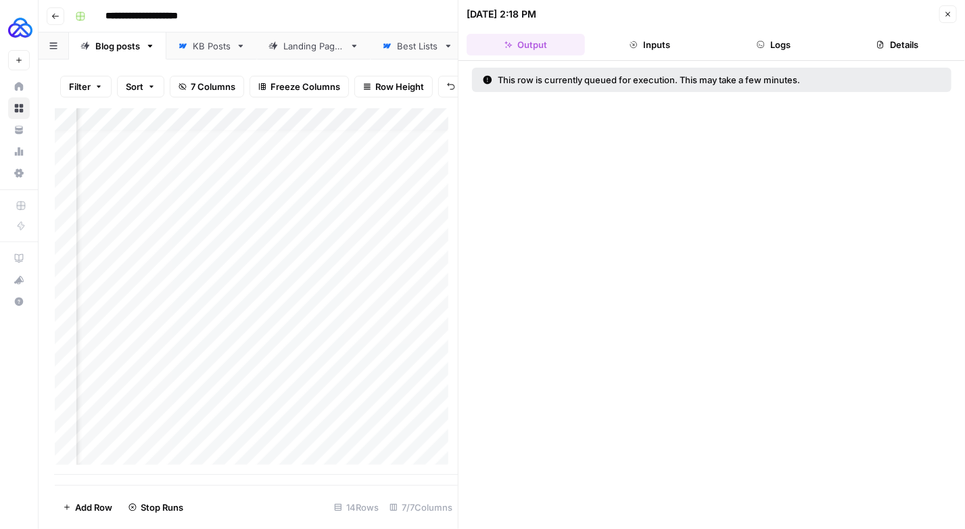
click at [951, 19] on button "Close" at bounding box center [948, 14] width 18 height 18
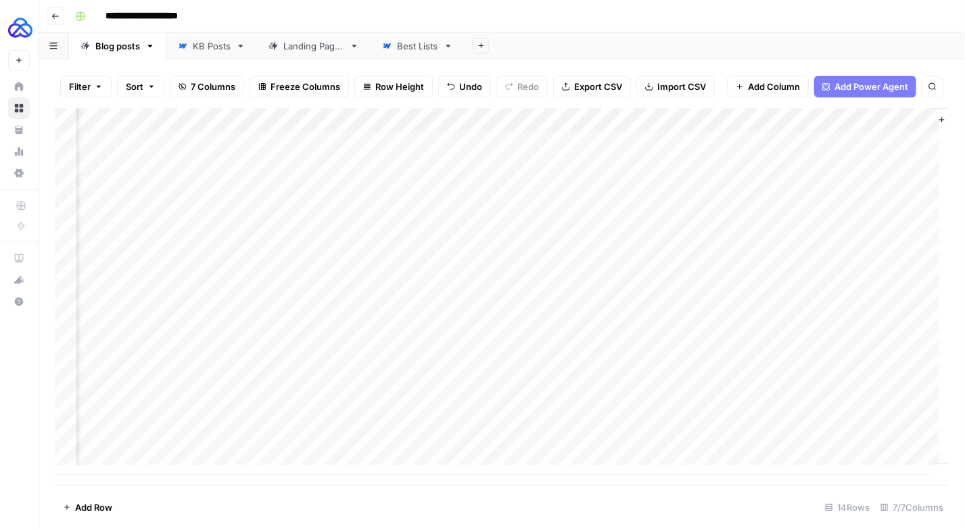
click at [718, 438] on div "Add Column" at bounding box center [502, 291] width 894 height 367
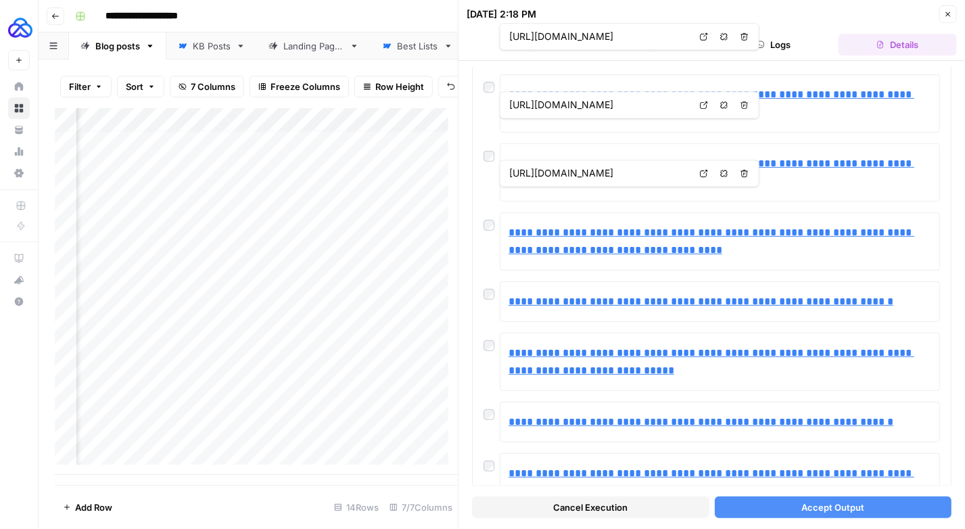
scroll to position [237, 0]
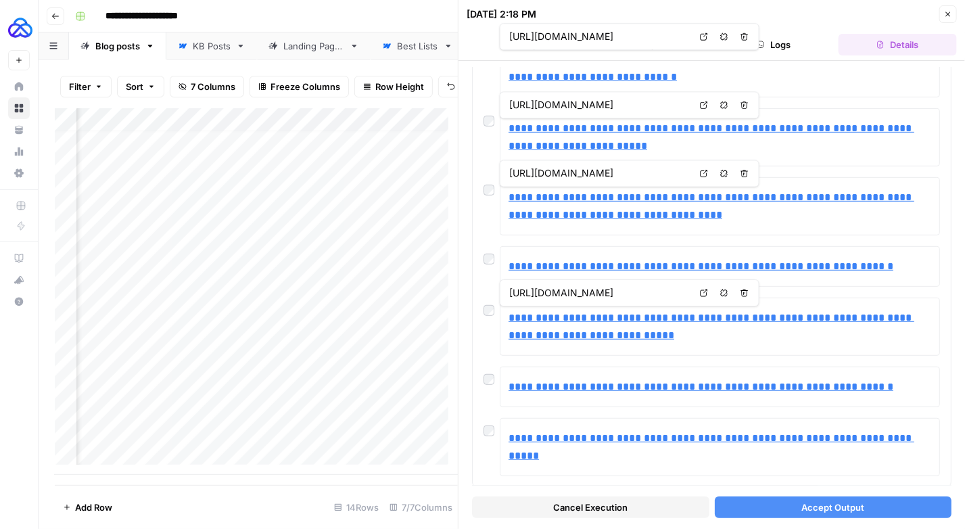
click at [801, 503] on span "Accept Output" at bounding box center [832, 507] width 63 height 14
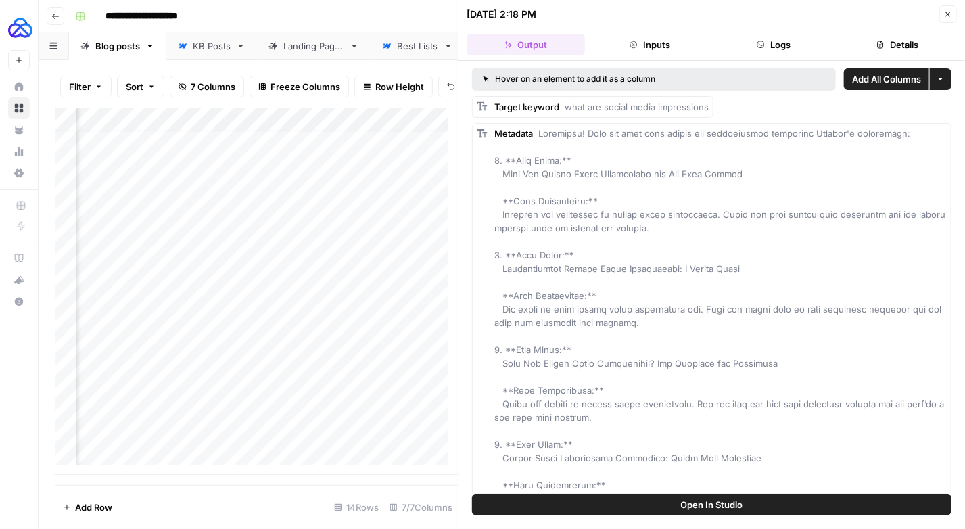
click at [952, 8] on button "Close" at bounding box center [948, 14] width 18 height 18
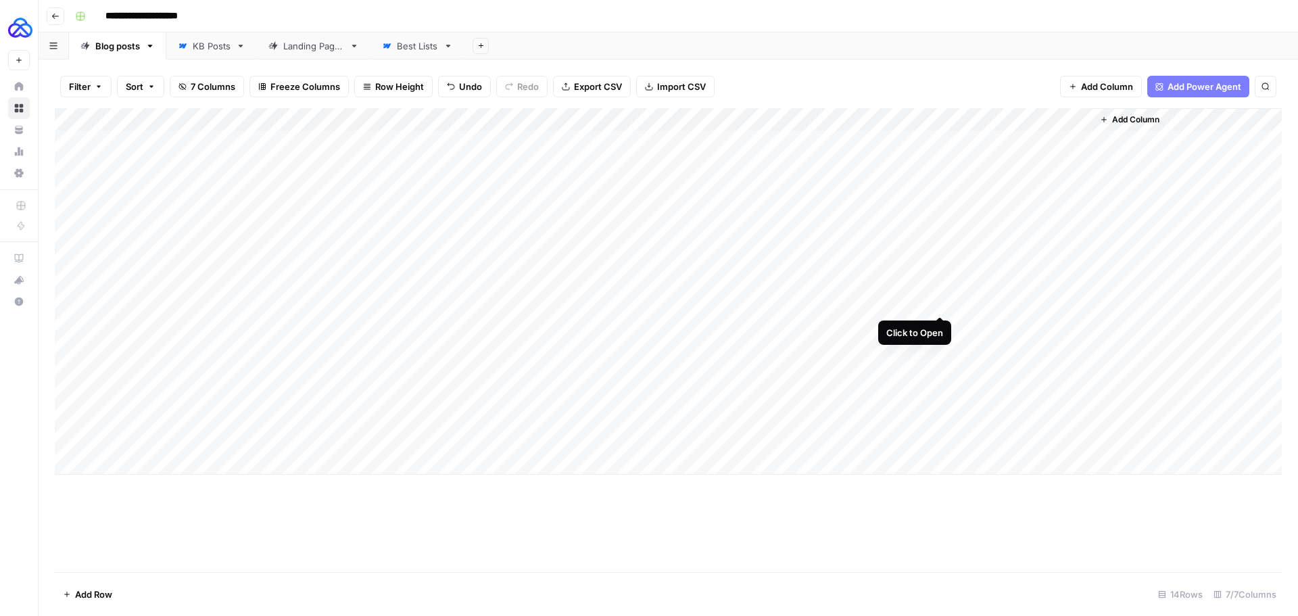
click at [943, 304] on div "Add Column" at bounding box center [668, 291] width 1227 height 367
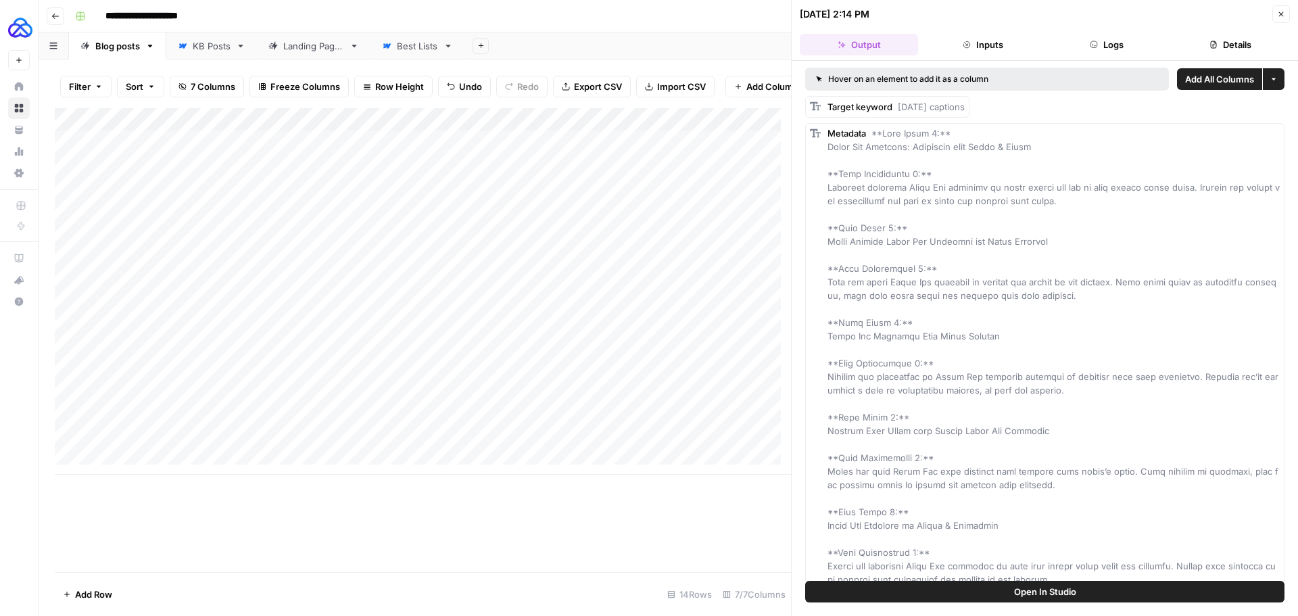
click at [964, 60] on header "08/11/25 at 2:14 PM Close Output Inputs Logs Details" at bounding box center [1045, 30] width 506 height 61
click at [964, 49] on button "Logs" at bounding box center [1107, 45] width 118 height 22
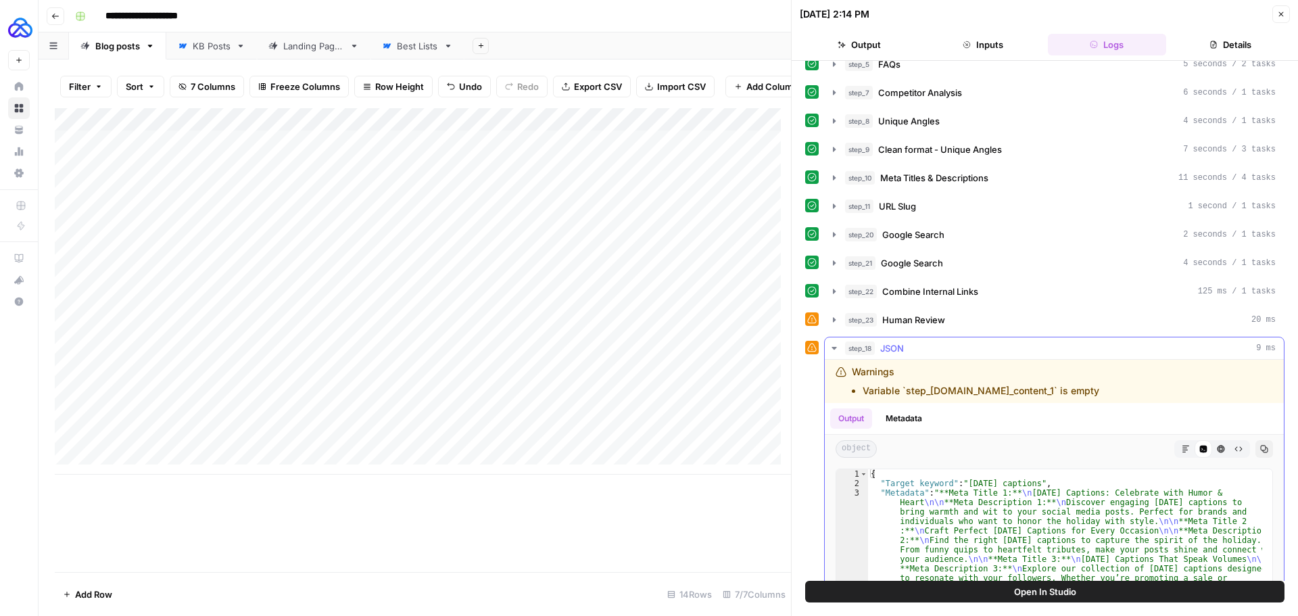
scroll to position [203, 0]
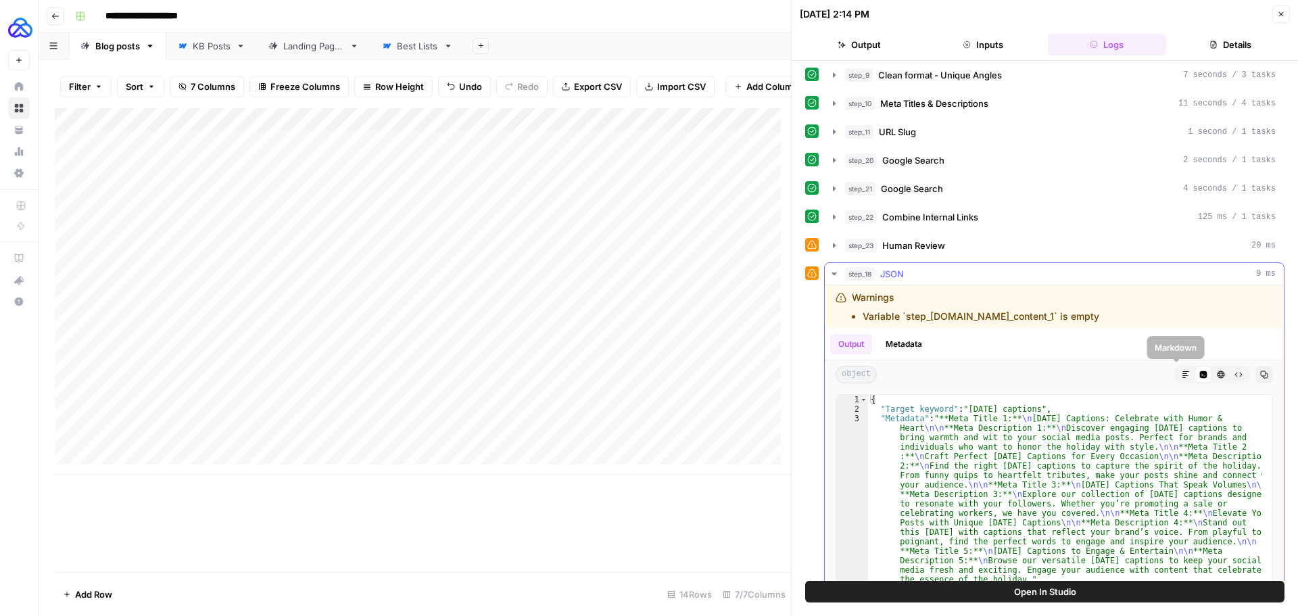
click at [964, 377] on icon "button" at bounding box center [1186, 375] width 8 height 8
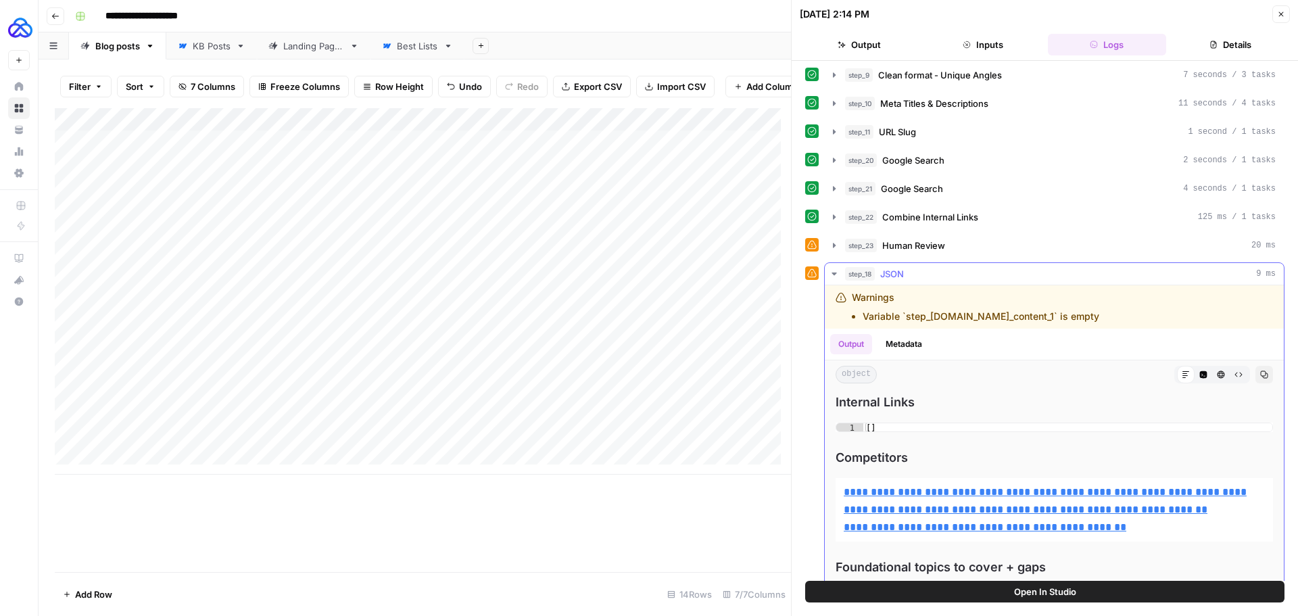
scroll to position [1555, 0]
click at [964, 488] on span "Copy" at bounding box center [1252, 490] width 20 height 12
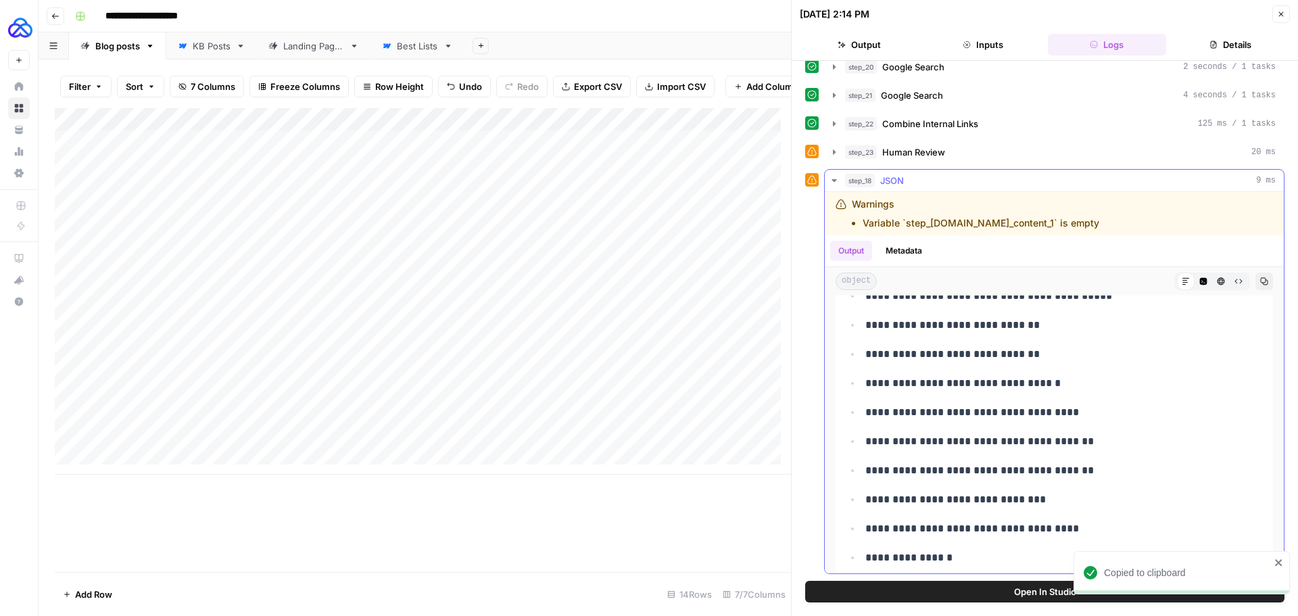
scroll to position [2637, 0]
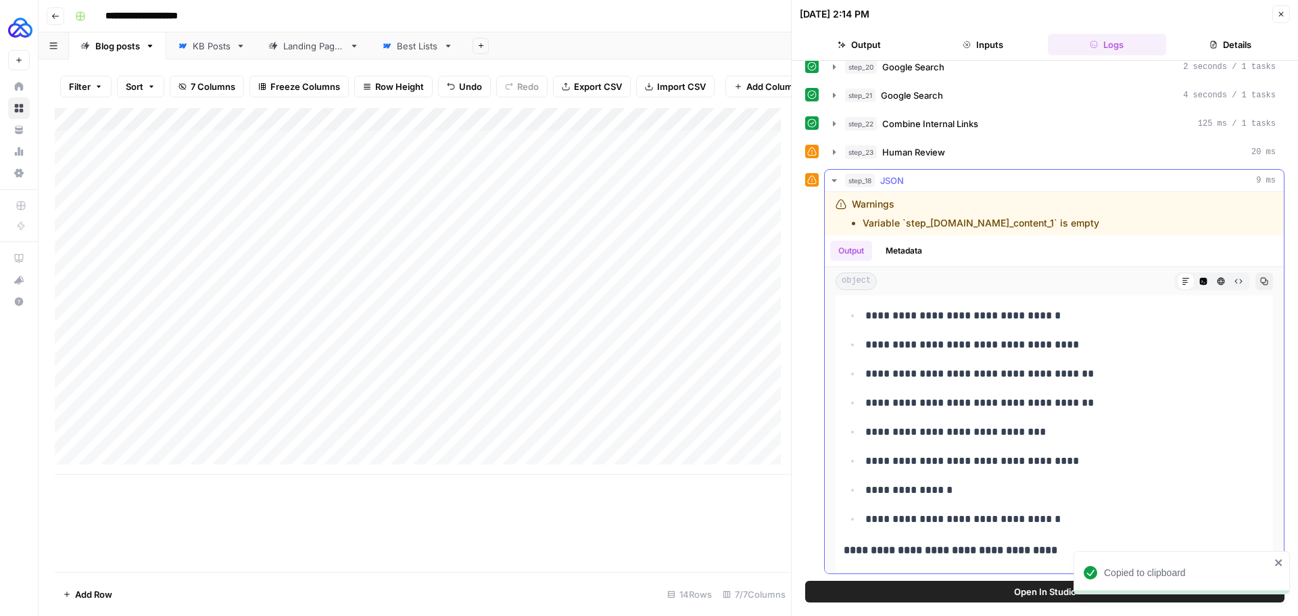
drag, startPoint x: 1081, startPoint y: 482, endPoint x: 1034, endPoint y: 467, distance: 49.6
click at [964, 467] on ul "**********" at bounding box center [1054, 344] width 421 height 367
click at [964, 499] on p "**********" at bounding box center [1055, 490] width 379 height 18
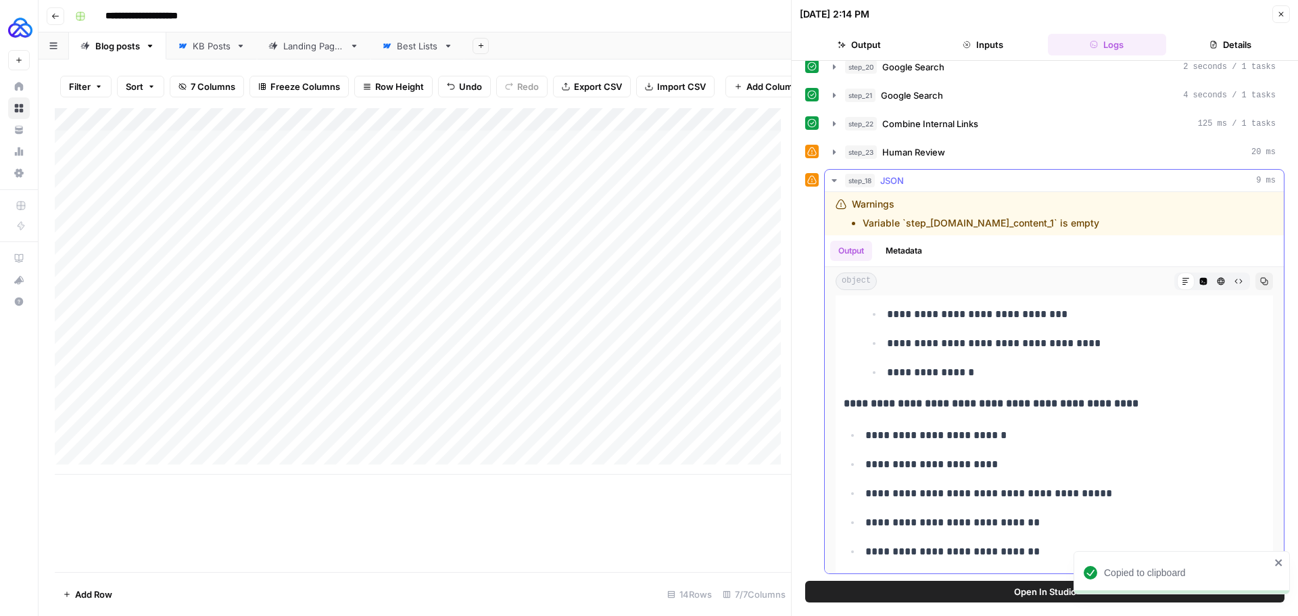
scroll to position [2367, 0]
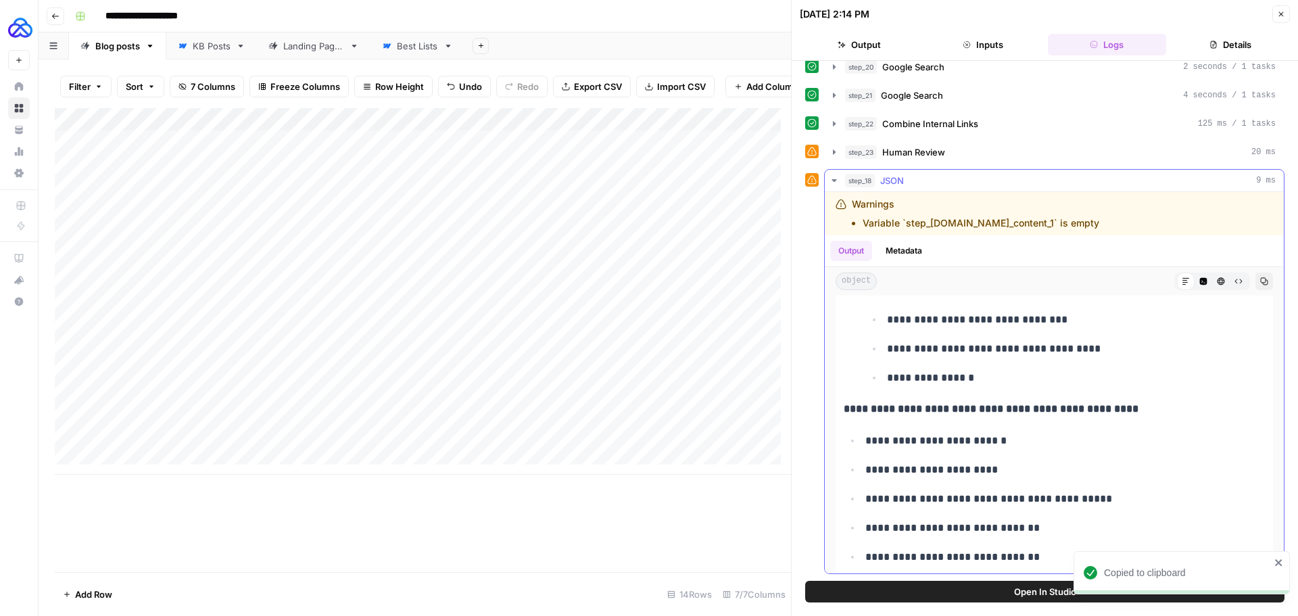
drag, startPoint x: 1078, startPoint y: 538, endPoint x: 857, endPoint y: 454, distance: 236.1
click at [857, 454] on ul "**********" at bounding box center [1054, 614] width 421 height 367
copy ul "**********"
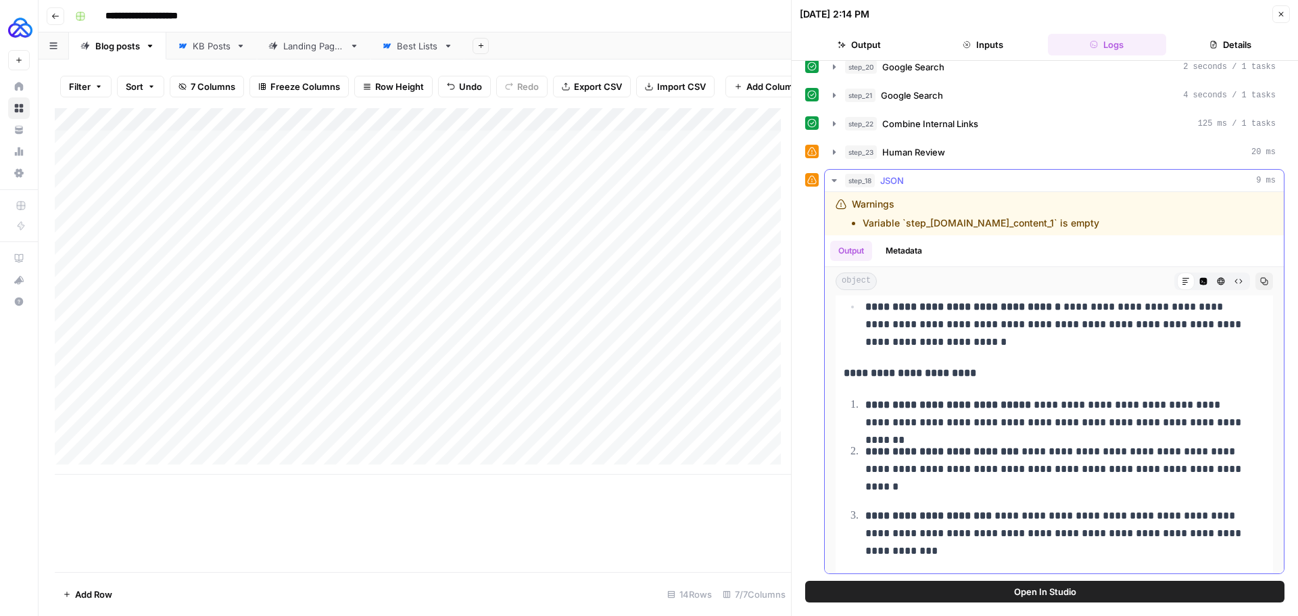
scroll to position [4395, 0]
